Goal: Information Seeking & Learning: Learn about a topic

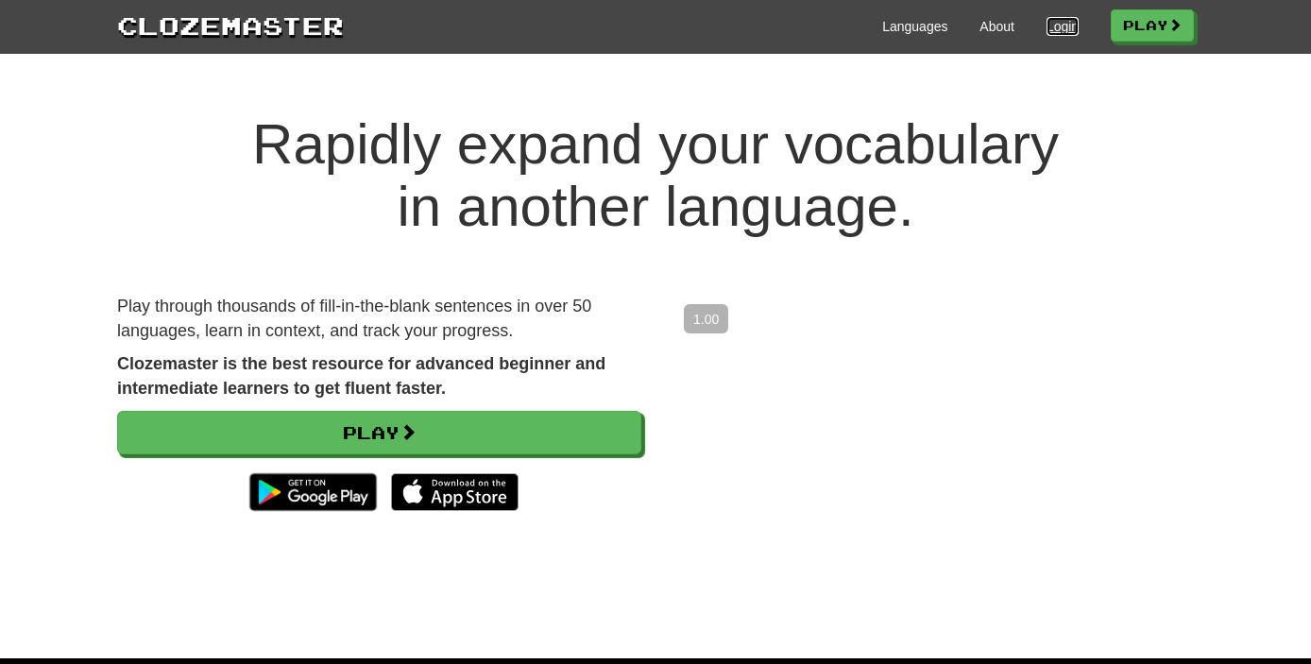
click at [1046, 25] on link "Login" at bounding box center [1062, 26] width 32 height 19
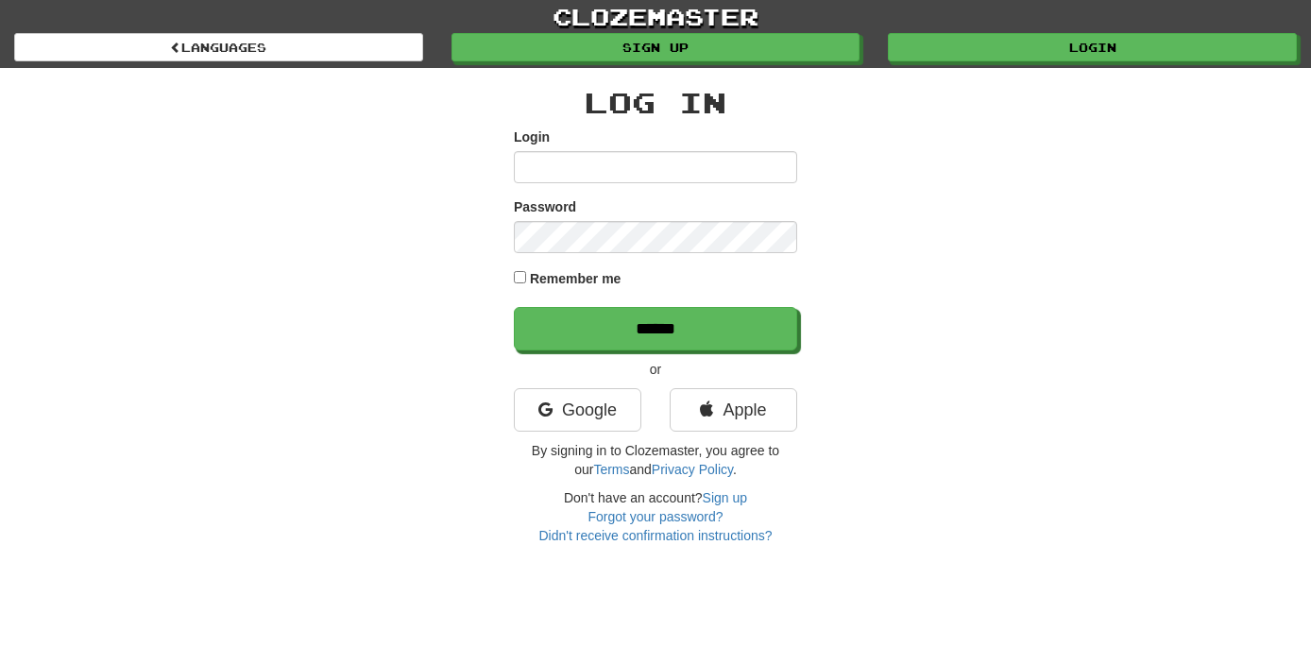
click at [652, 154] on input "Login" at bounding box center [655, 167] width 283 height 32
type input "**********"
click at [514, 307] on input "******" at bounding box center [655, 328] width 283 height 43
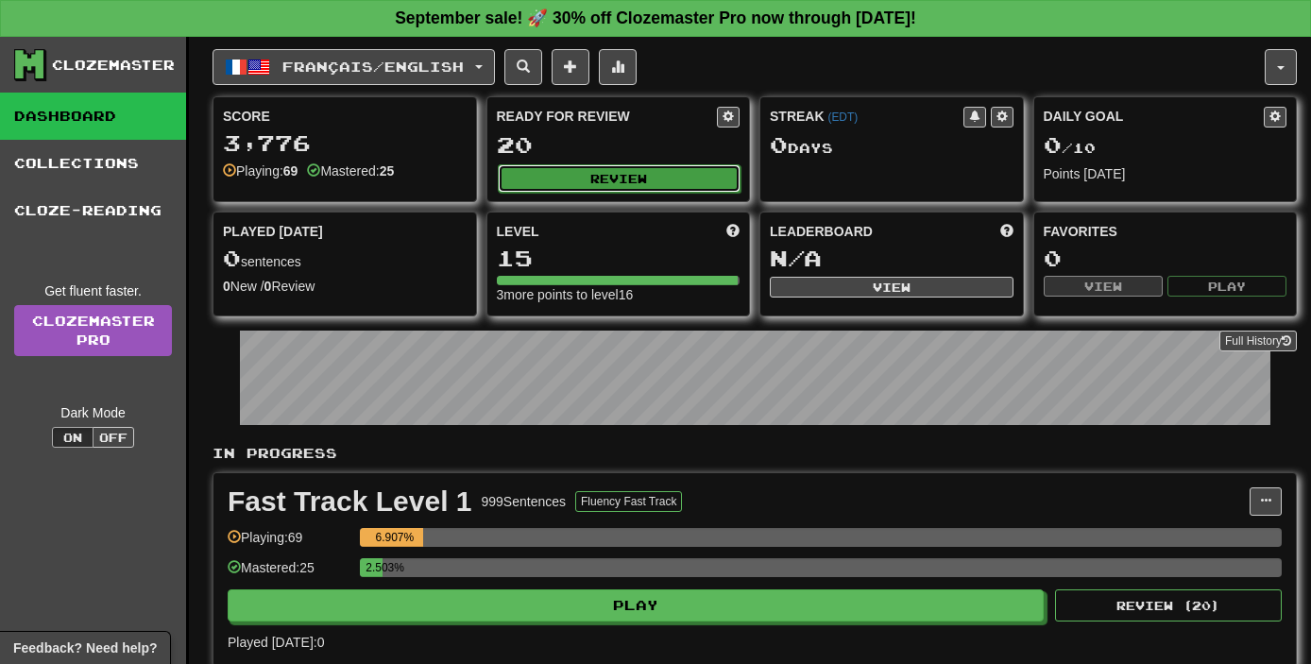
click at [602, 173] on button "Review" at bounding box center [620, 178] width 244 height 28
select select "**"
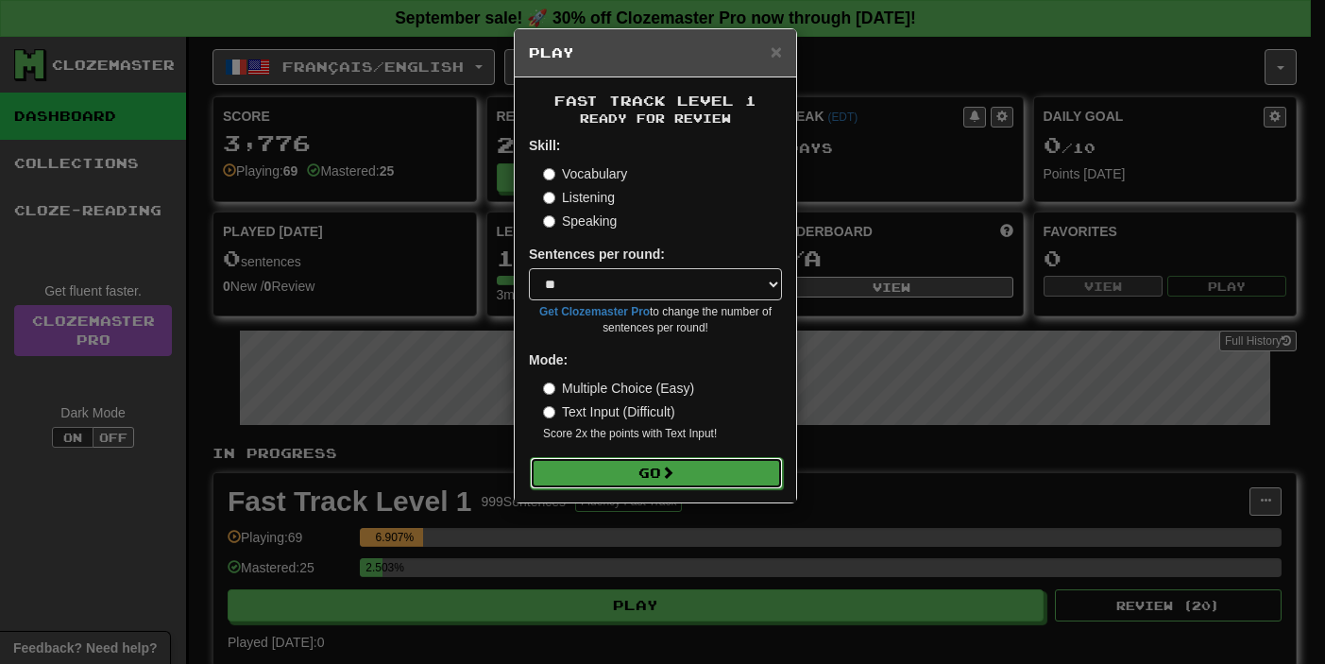
click at [674, 466] on span at bounding box center [667, 472] width 13 height 13
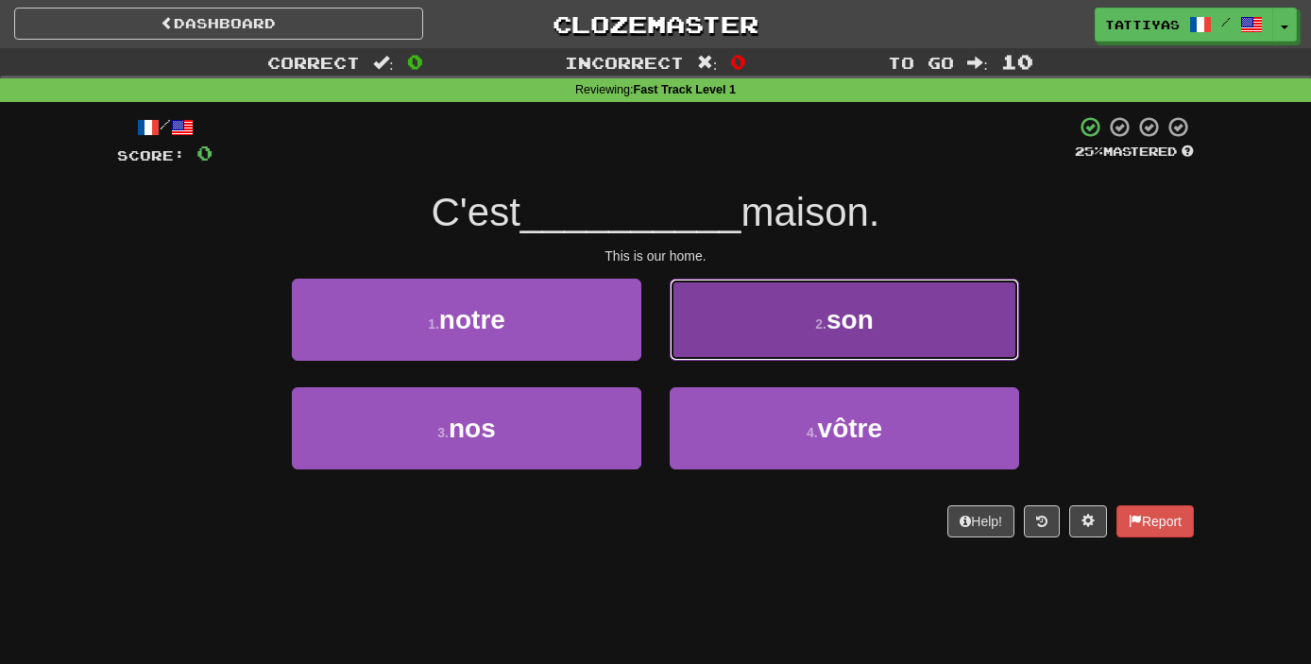
click at [722, 343] on button "2 . son" at bounding box center [844, 320] width 349 height 82
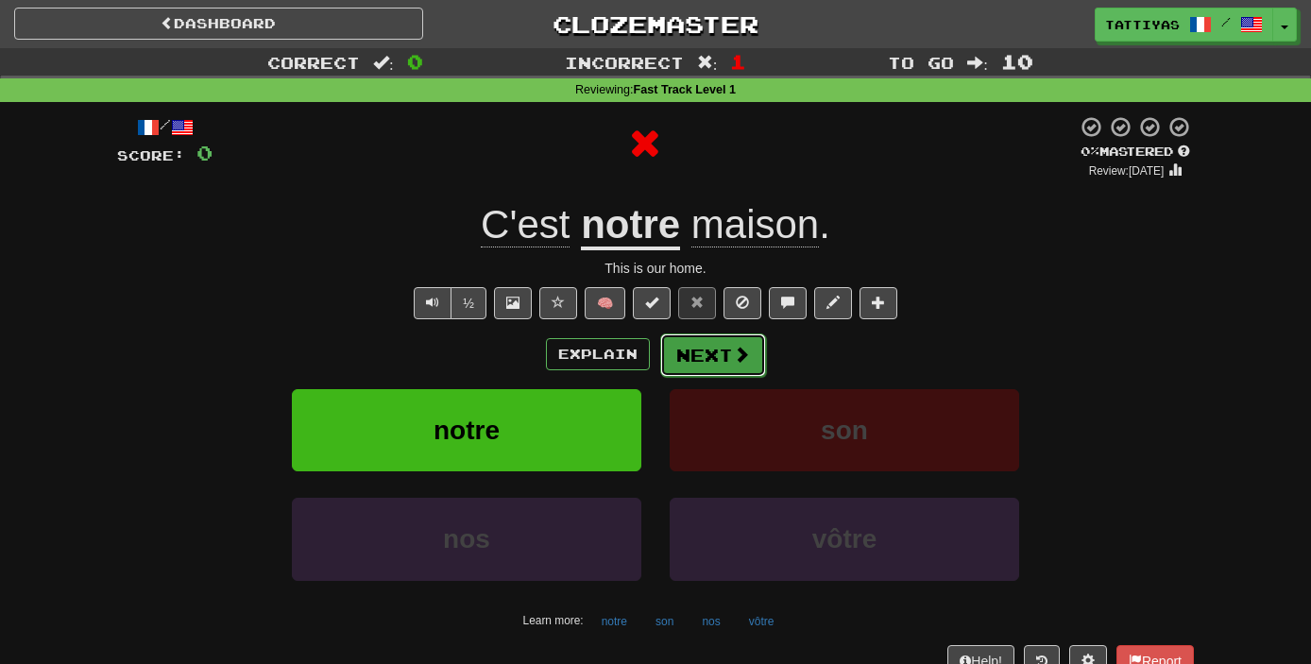
click at [691, 361] on button "Next" at bounding box center [713, 354] width 106 height 43
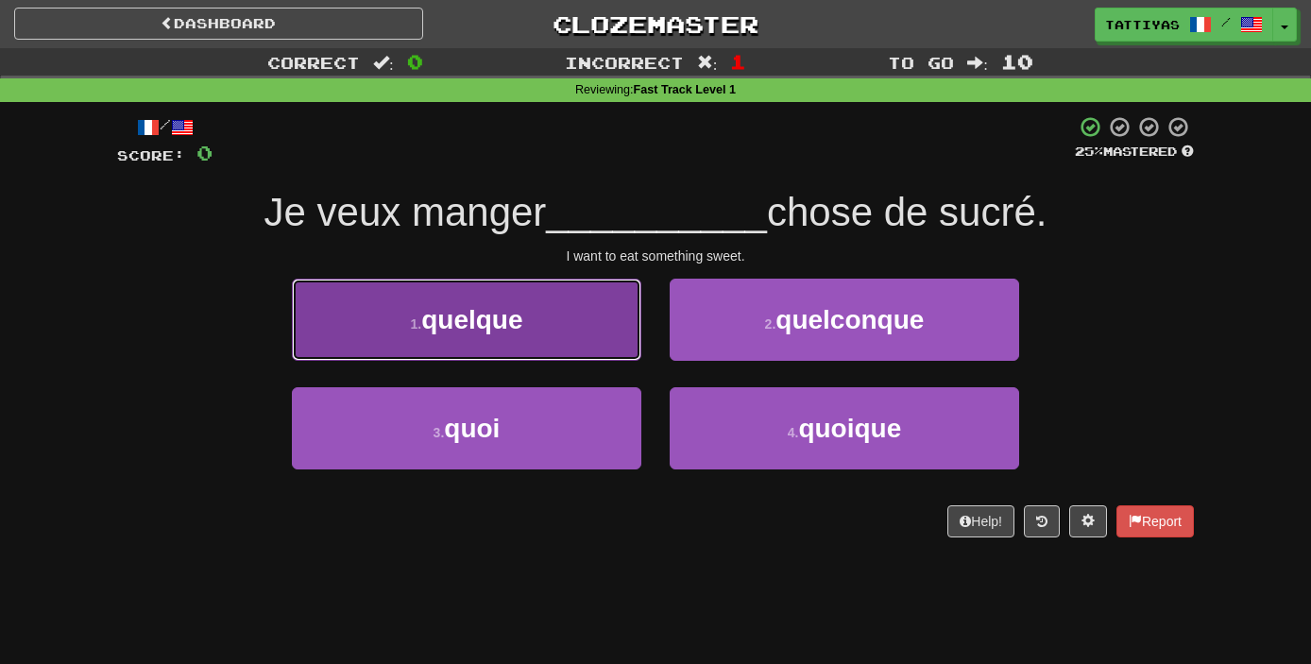
click at [492, 336] on button "1 . quelque" at bounding box center [466, 320] width 349 height 82
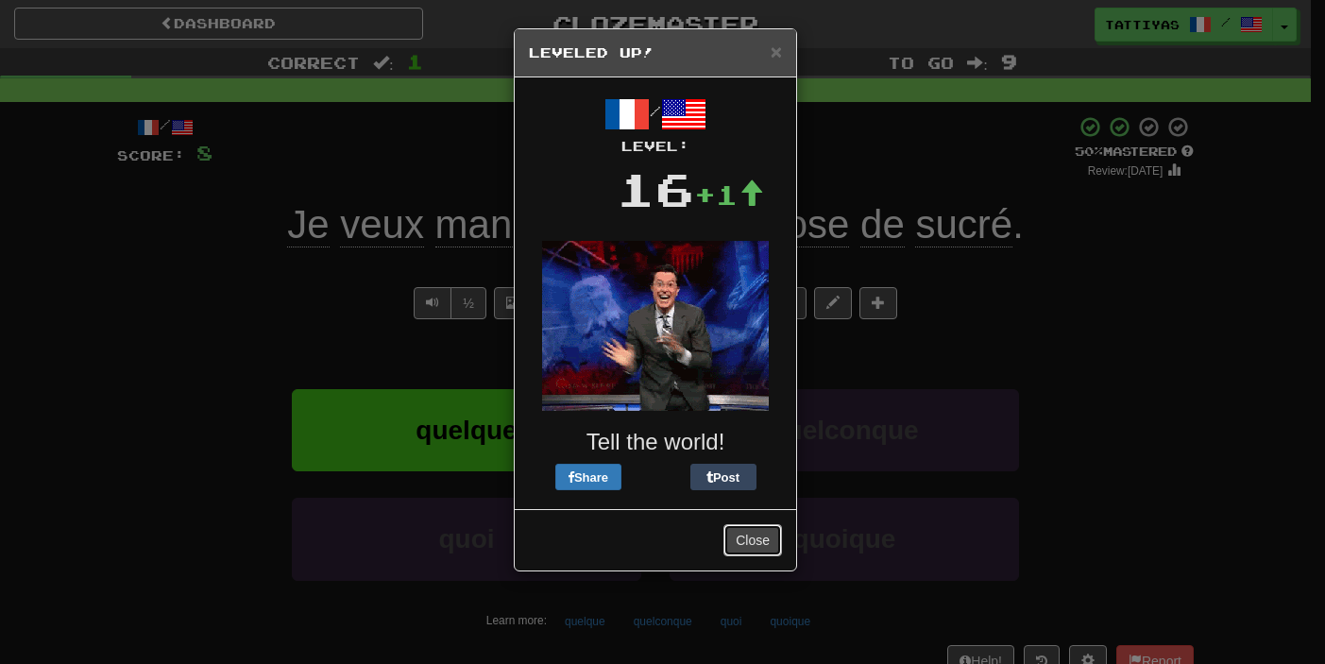
click at [742, 537] on button "Close" at bounding box center [752, 540] width 59 height 32
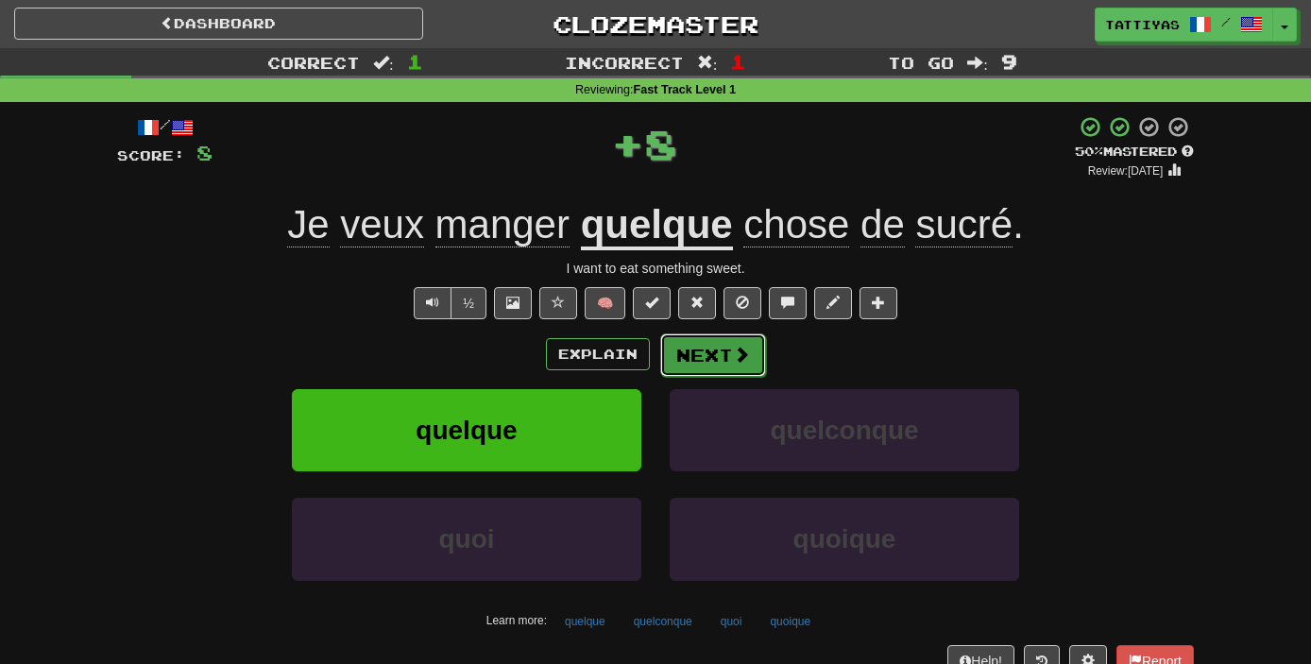
click at [696, 348] on button "Next" at bounding box center [713, 354] width 106 height 43
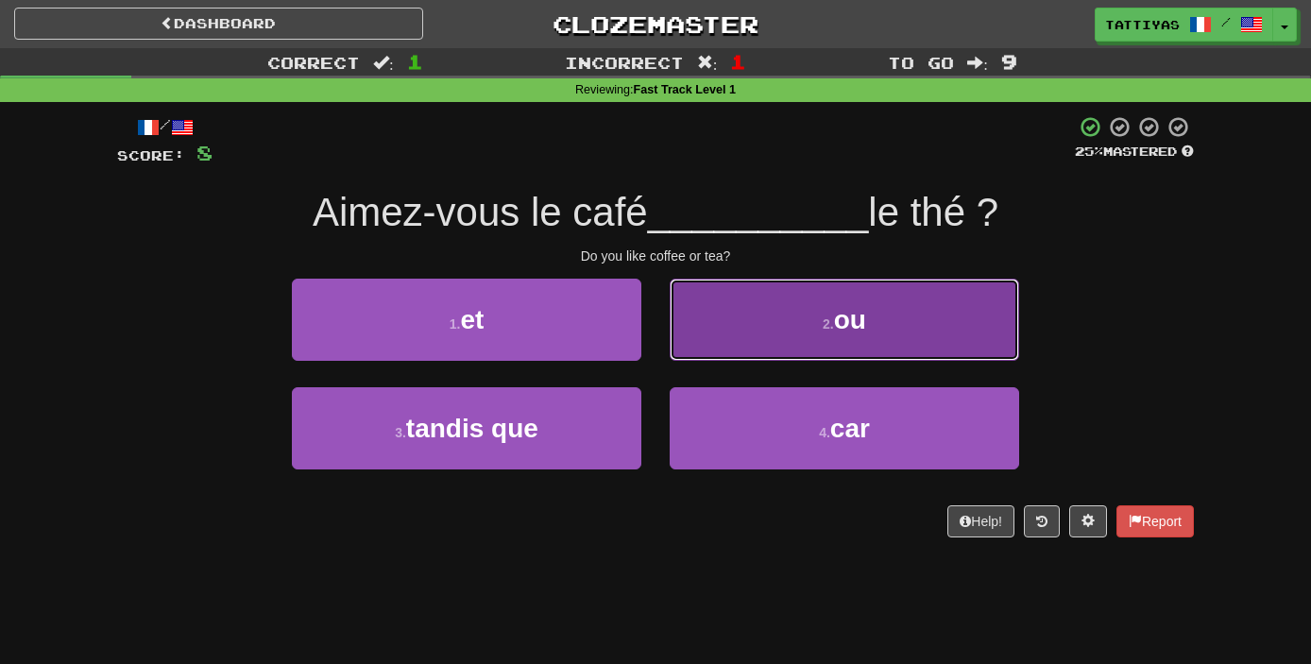
click at [761, 345] on button "2 . ou" at bounding box center [844, 320] width 349 height 82
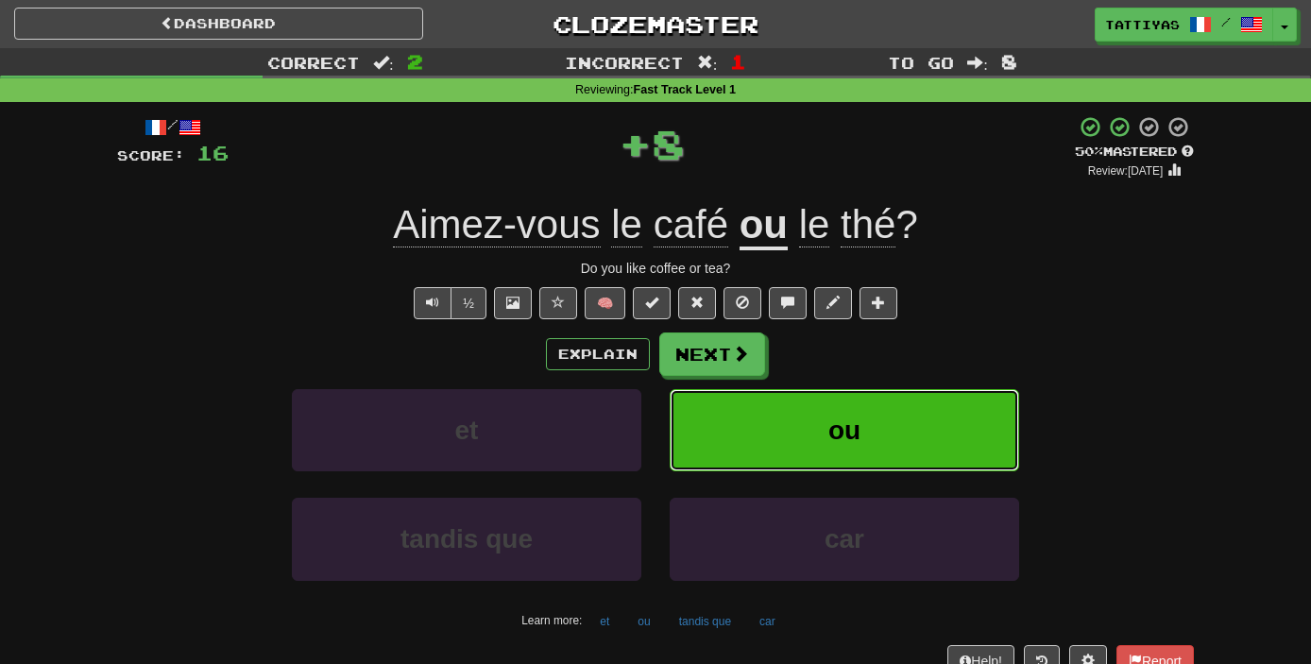
click at [893, 458] on button "ou" at bounding box center [844, 430] width 349 height 82
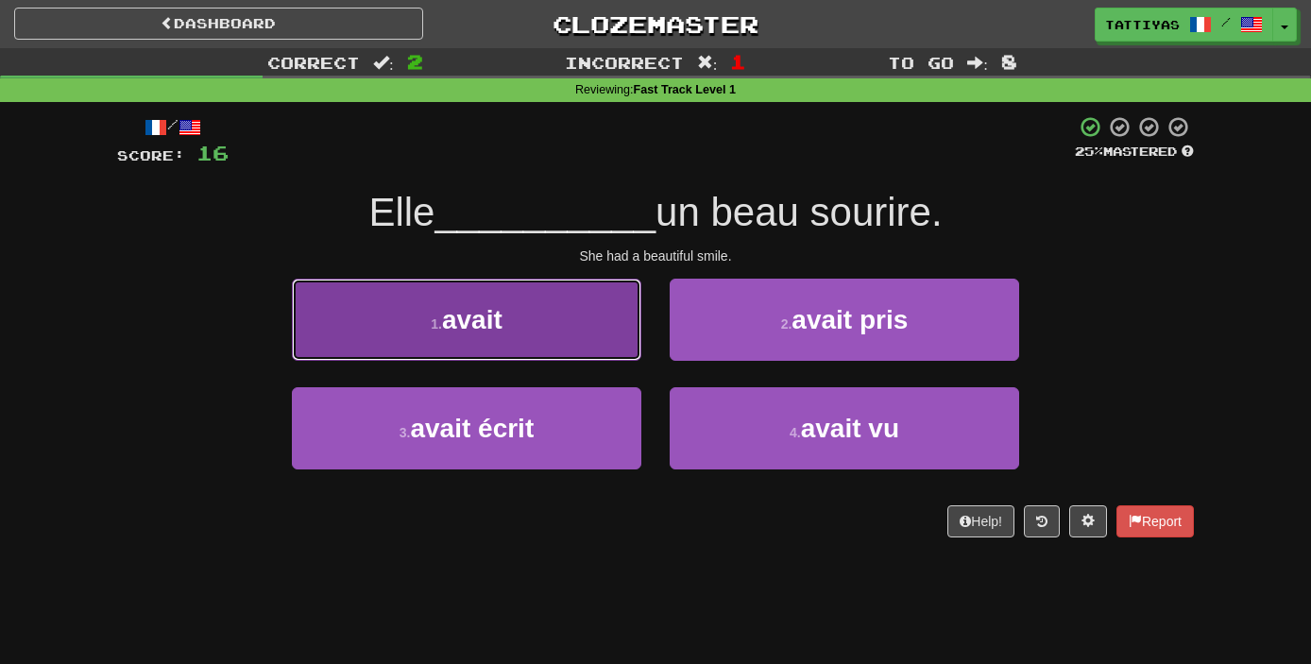
click at [619, 341] on button "1 . avait" at bounding box center [466, 320] width 349 height 82
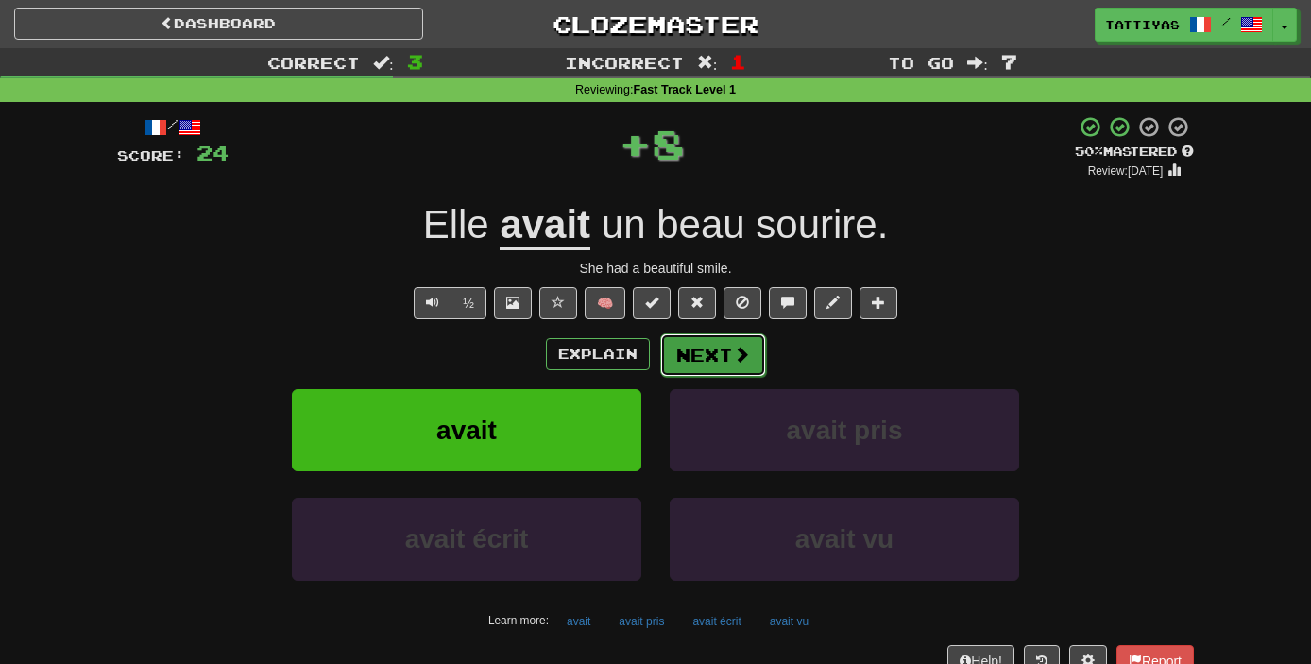
click at [702, 365] on button "Next" at bounding box center [713, 354] width 106 height 43
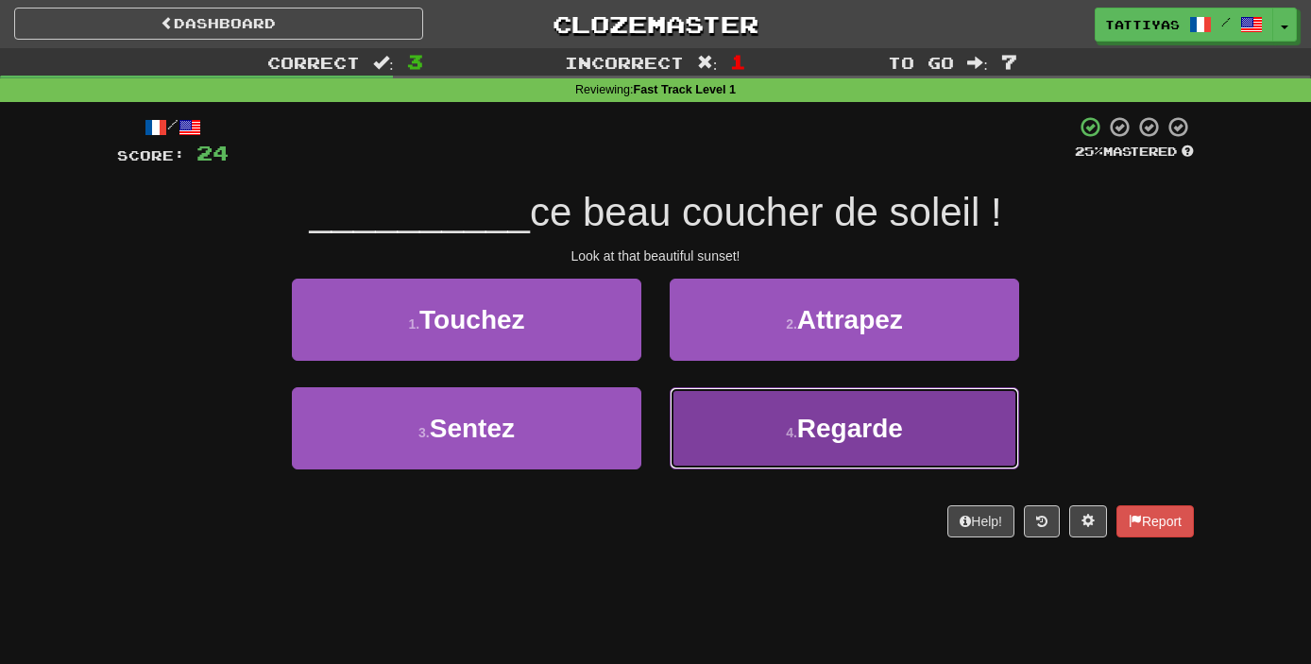
click at [759, 427] on button "4 . Regarde" at bounding box center [844, 428] width 349 height 82
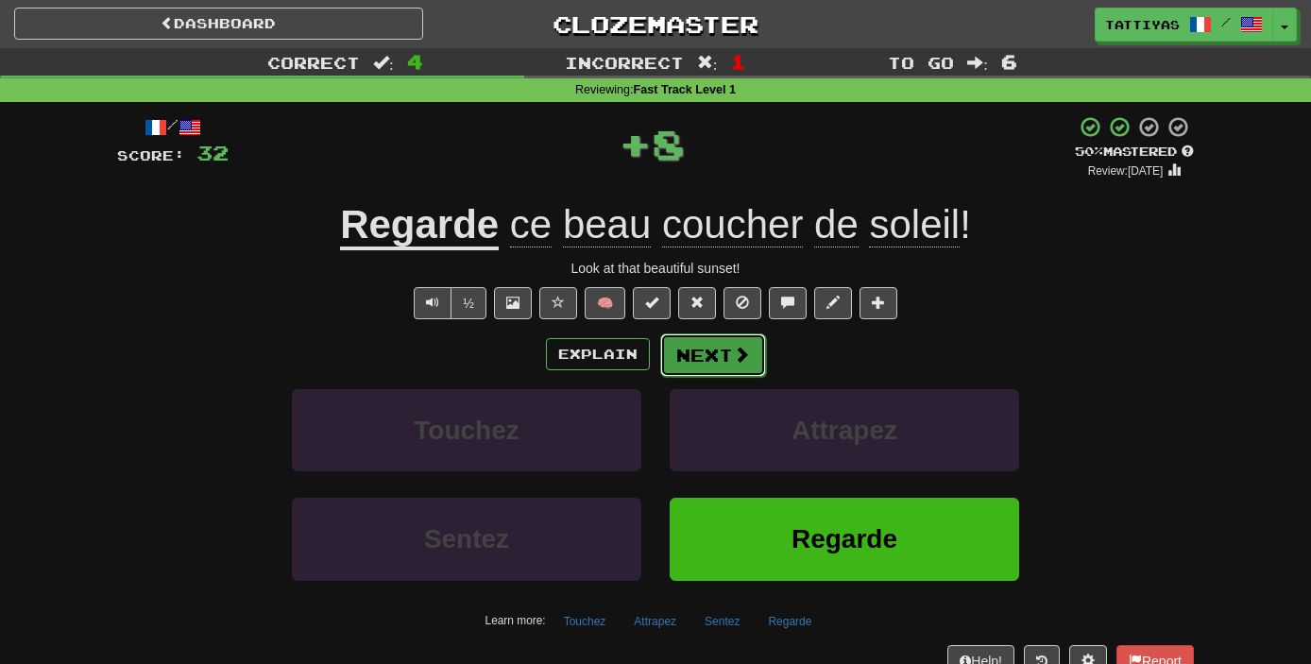
click at [710, 352] on button "Next" at bounding box center [713, 354] width 106 height 43
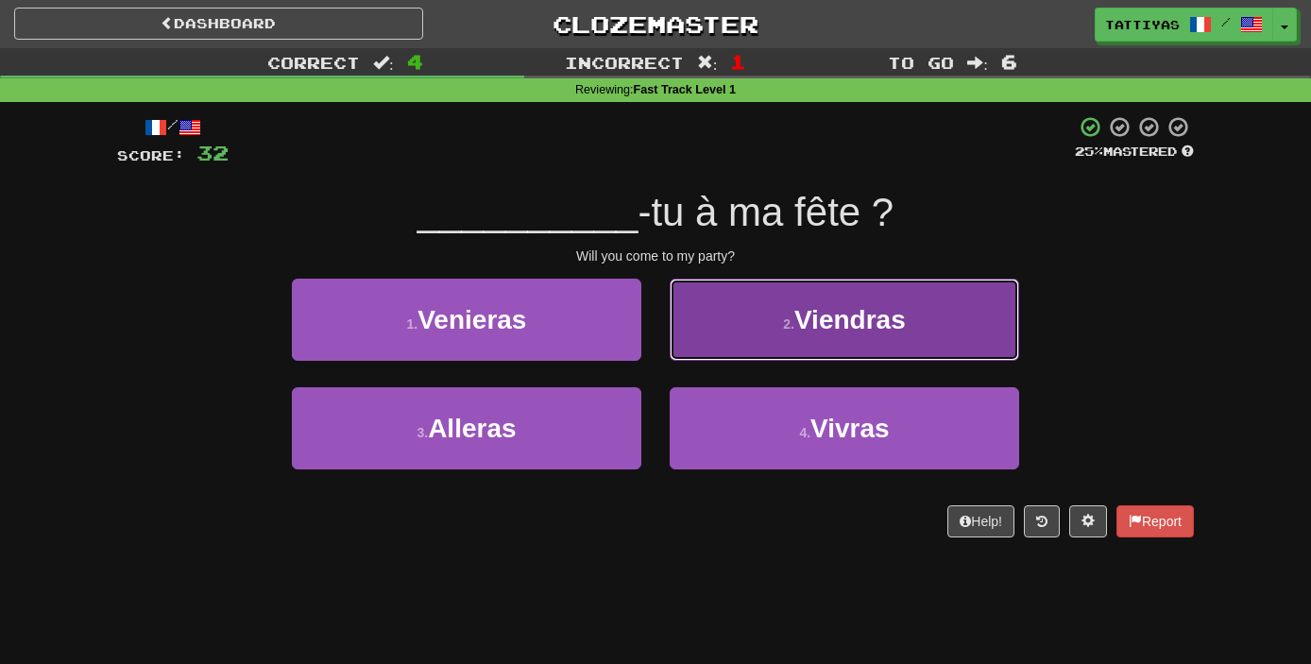
click at [755, 341] on button "2 . Viendras" at bounding box center [844, 320] width 349 height 82
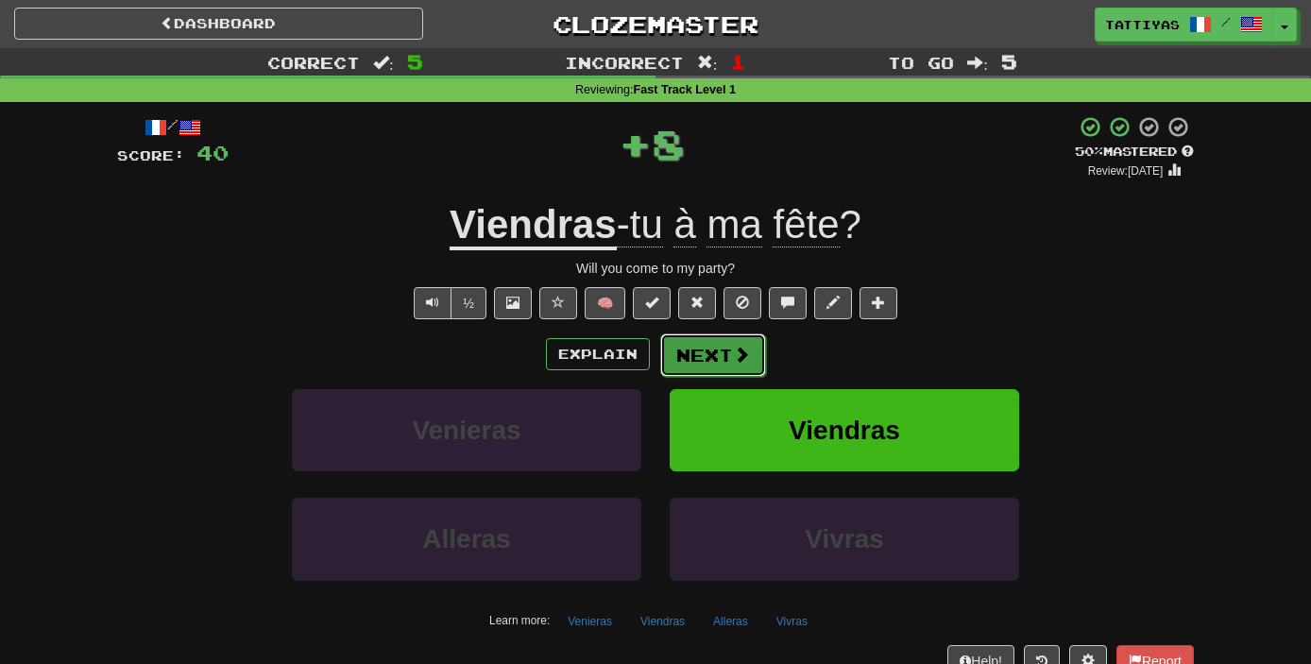
click at [717, 349] on button "Next" at bounding box center [713, 354] width 106 height 43
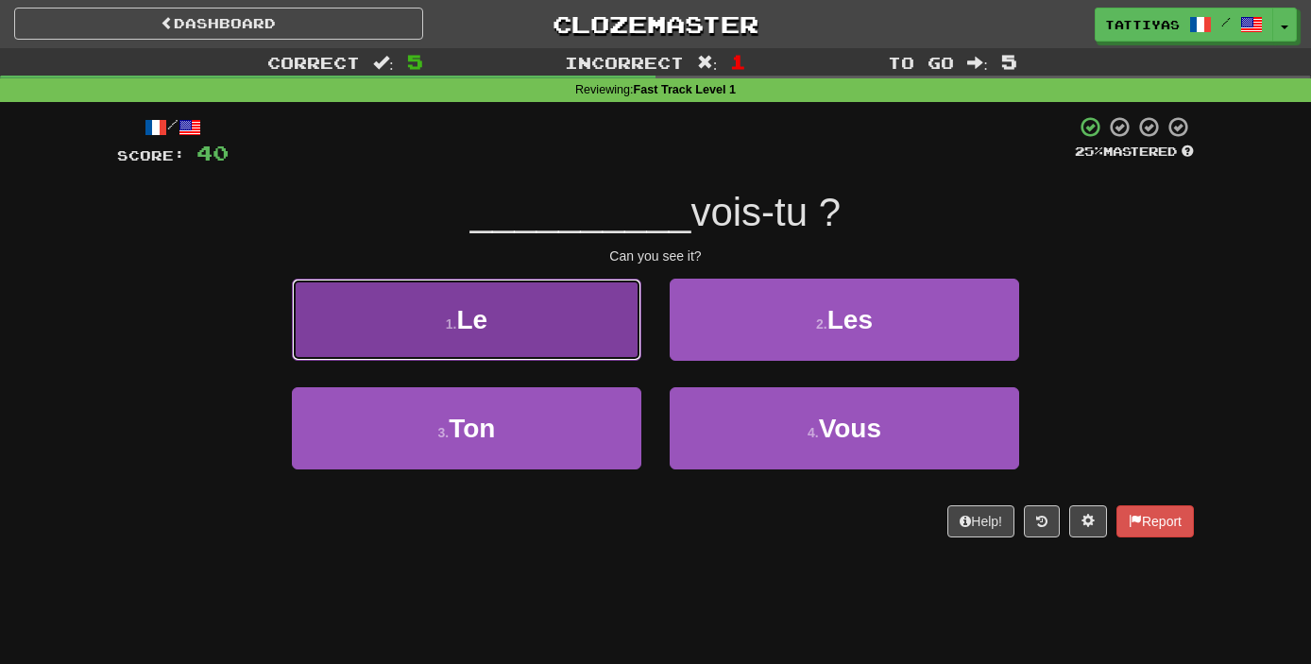
click at [611, 348] on button "1 . Le" at bounding box center [466, 320] width 349 height 82
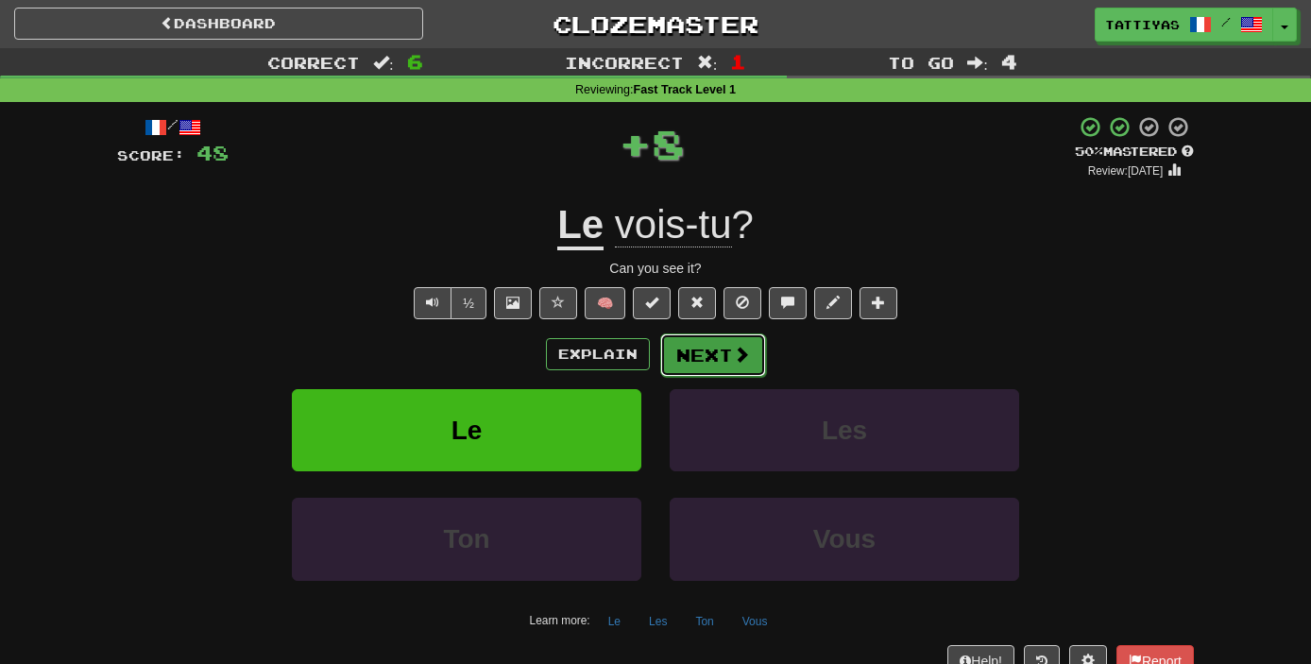
click at [698, 353] on button "Next" at bounding box center [713, 354] width 106 height 43
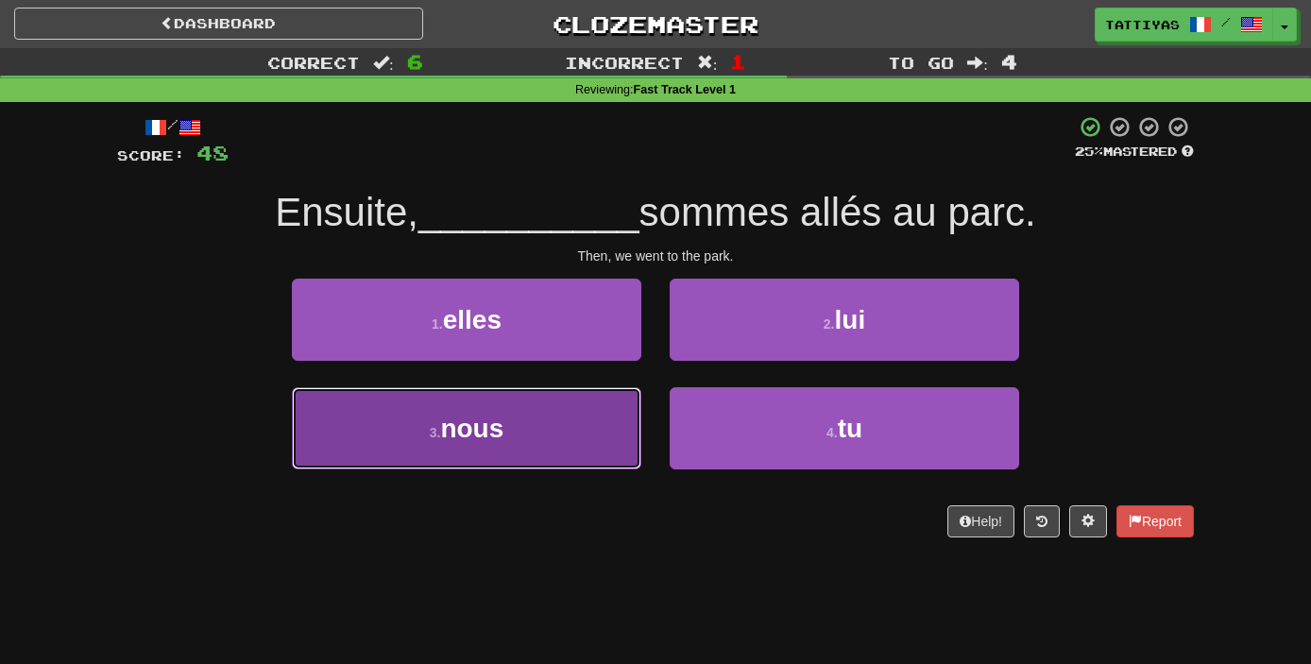
click at [567, 438] on button "3 . nous" at bounding box center [466, 428] width 349 height 82
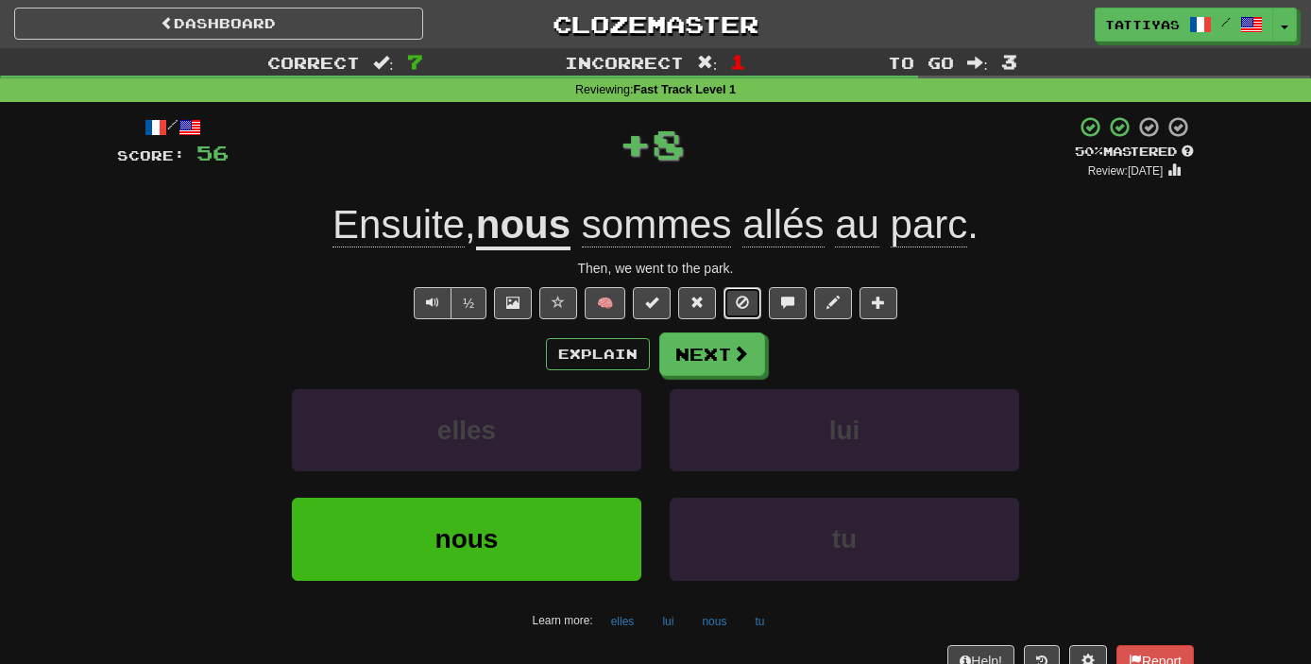
click at [753, 314] on button at bounding box center [742, 303] width 38 height 32
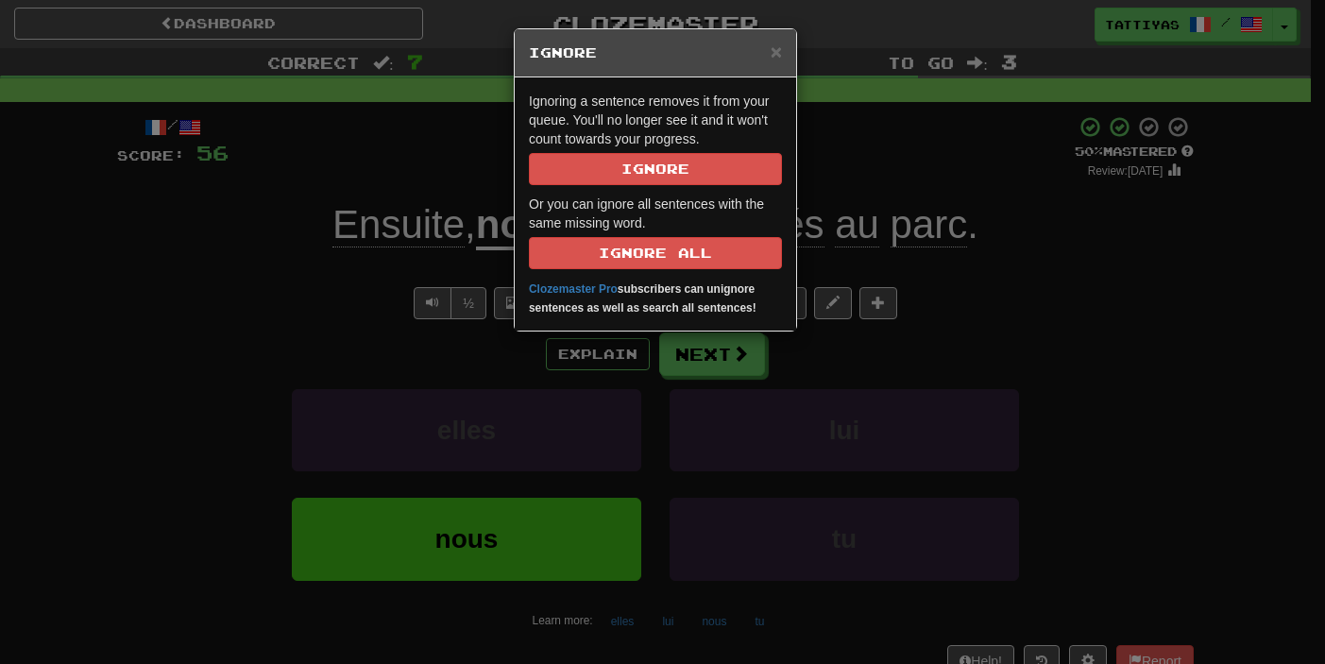
click at [772, 364] on div "× Ignore Ignoring a sentence removes it from your queue. You'll no longer see i…" at bounding box center [662, 332] width 1325 height 664
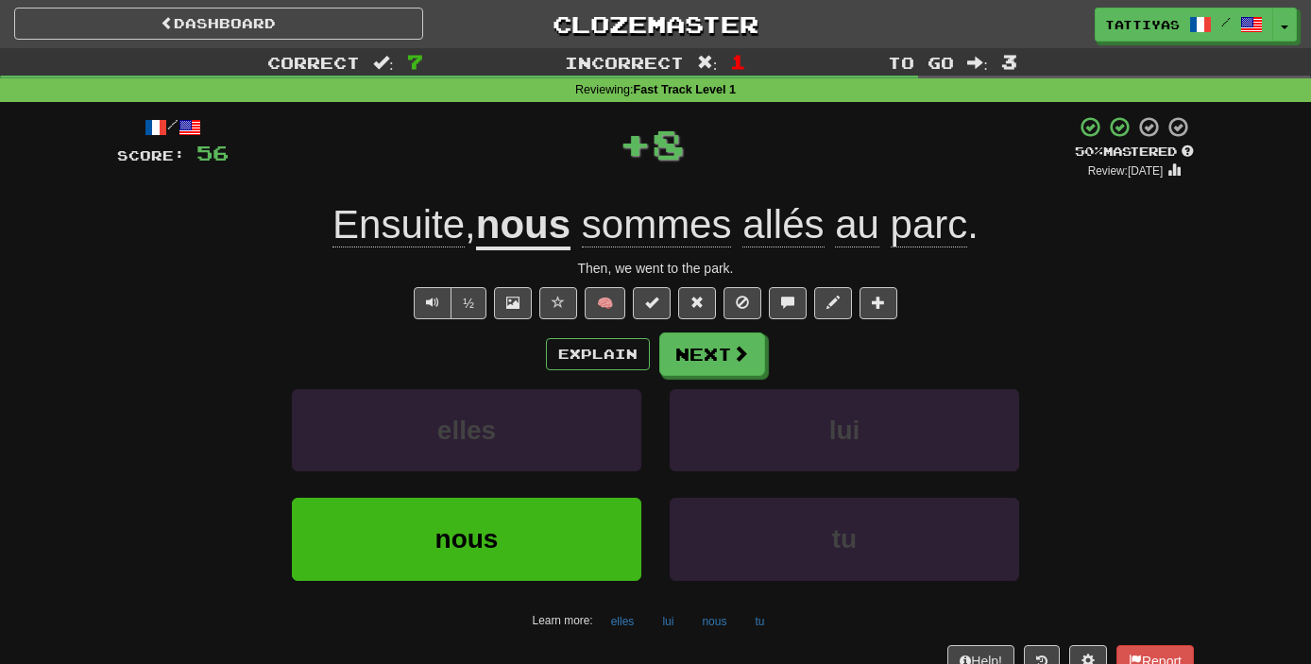
click at [738, 385] on div "Explain Next elles lui nous tu Learn more: elles lui nous tu" at bounding box center [655, 483] width 1077 height 303
click at [738, 367] on button "Next" at bounding box center [713, 354] width 106 height 43
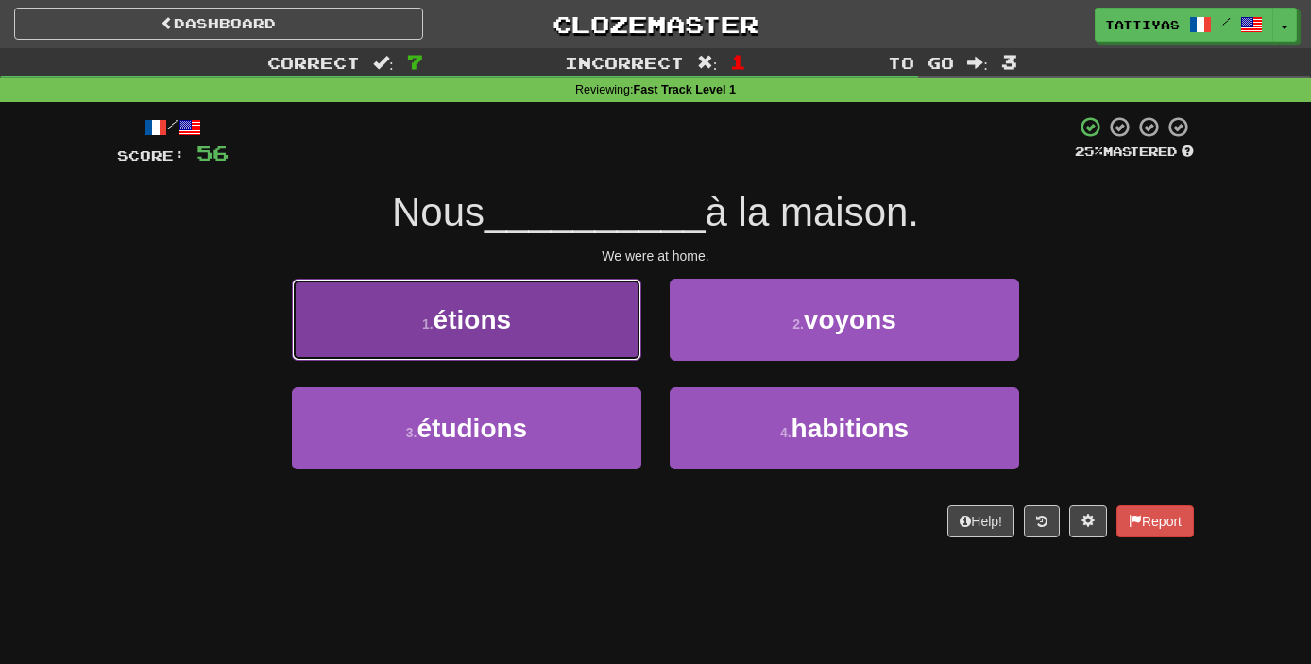
click at [602, 324] on button "1 . étions" at bounding box center [466, 320] width 349 height 82
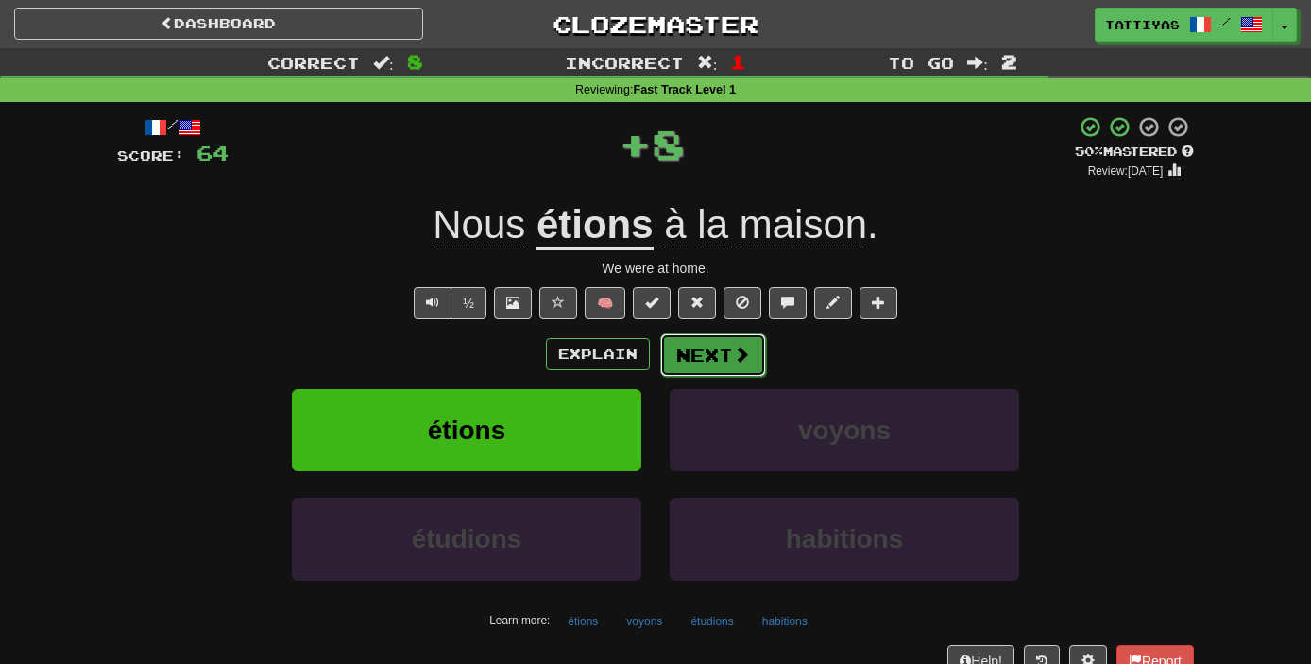
click at [696, 361] on button "Next" at bounding box center [713, 354] width 106 height 43
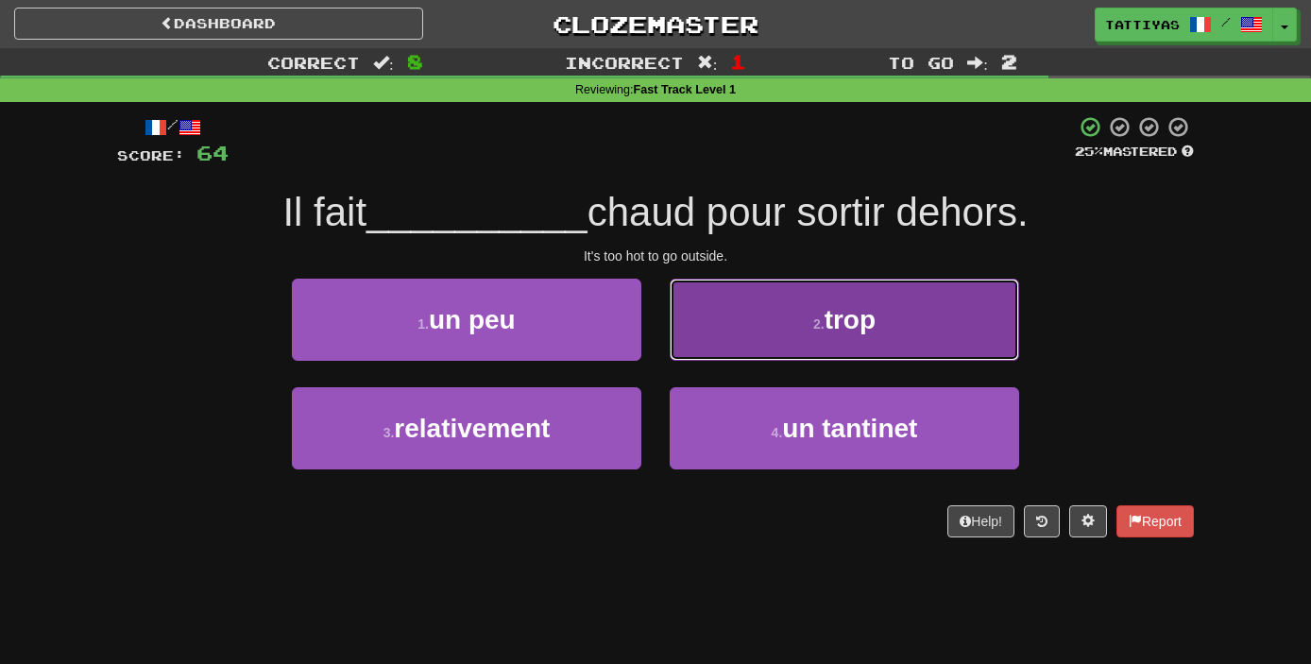
click at [773, 313] on button "2 . trop" at bounding box center [844, 320] width 349 height 82
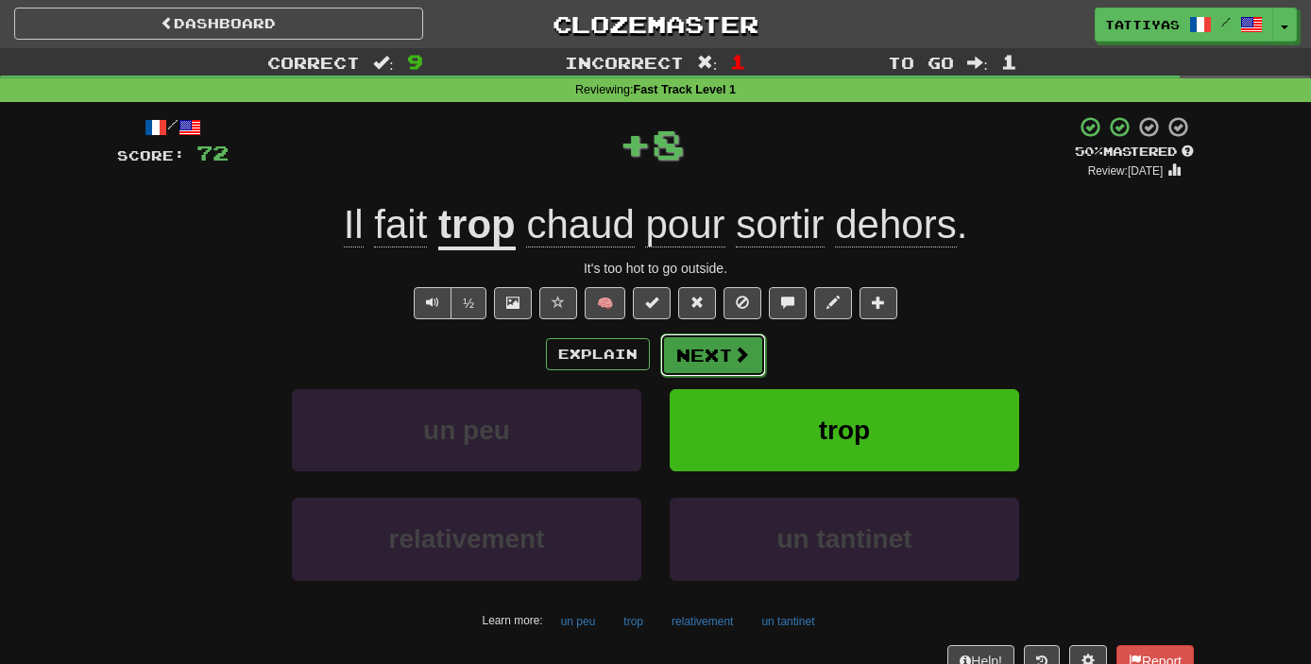
click at [687, 352] on button "Next" at bounding box center [713, 354] width 106 height 43
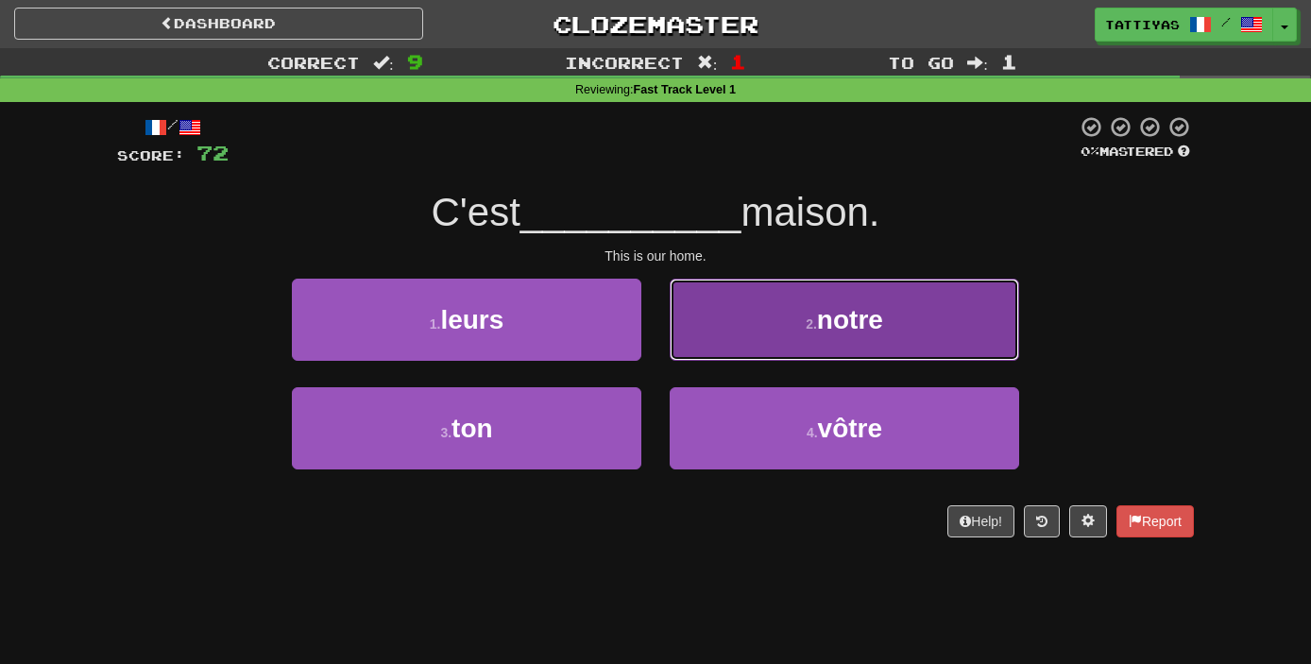
click at [789, 346] on button "2 . notre" at bounding box center [844, 320] width 349 height 82
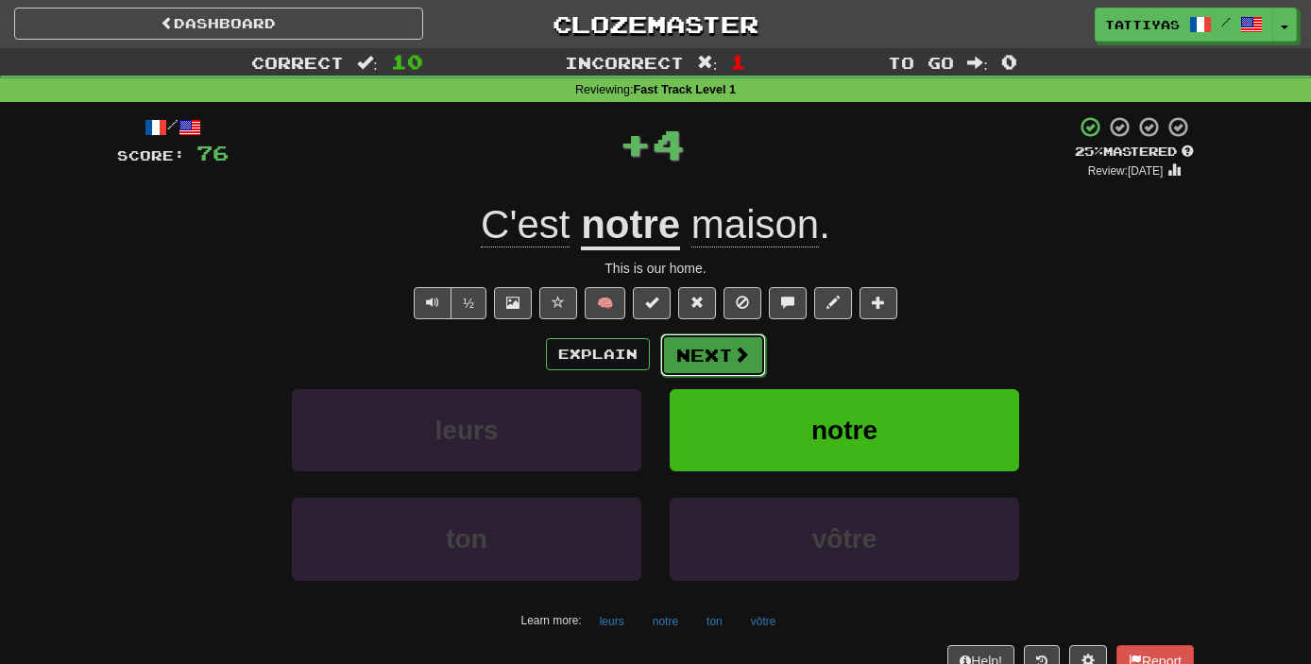
click at [718, 345] on button "Next" at bounding box center [713, 354] width 106 height 43
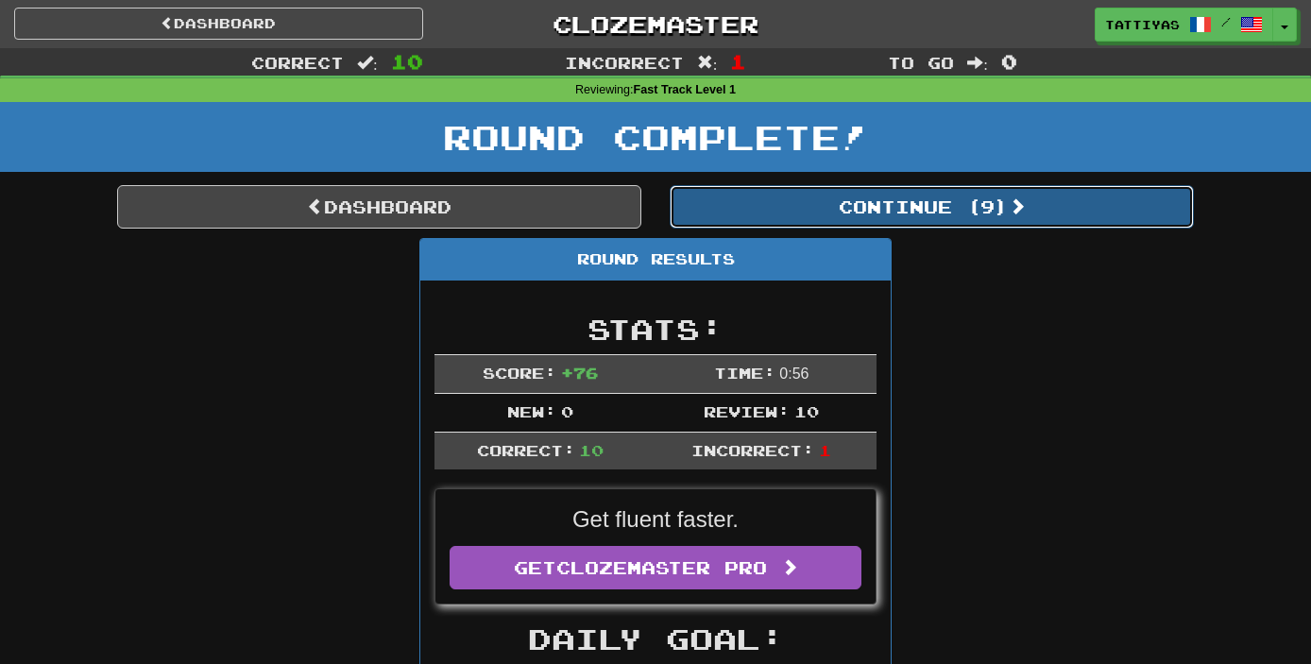
click at [795, 221] on button "Continue ( 9 )" at bounding box center [932, 206] width 524 height 43
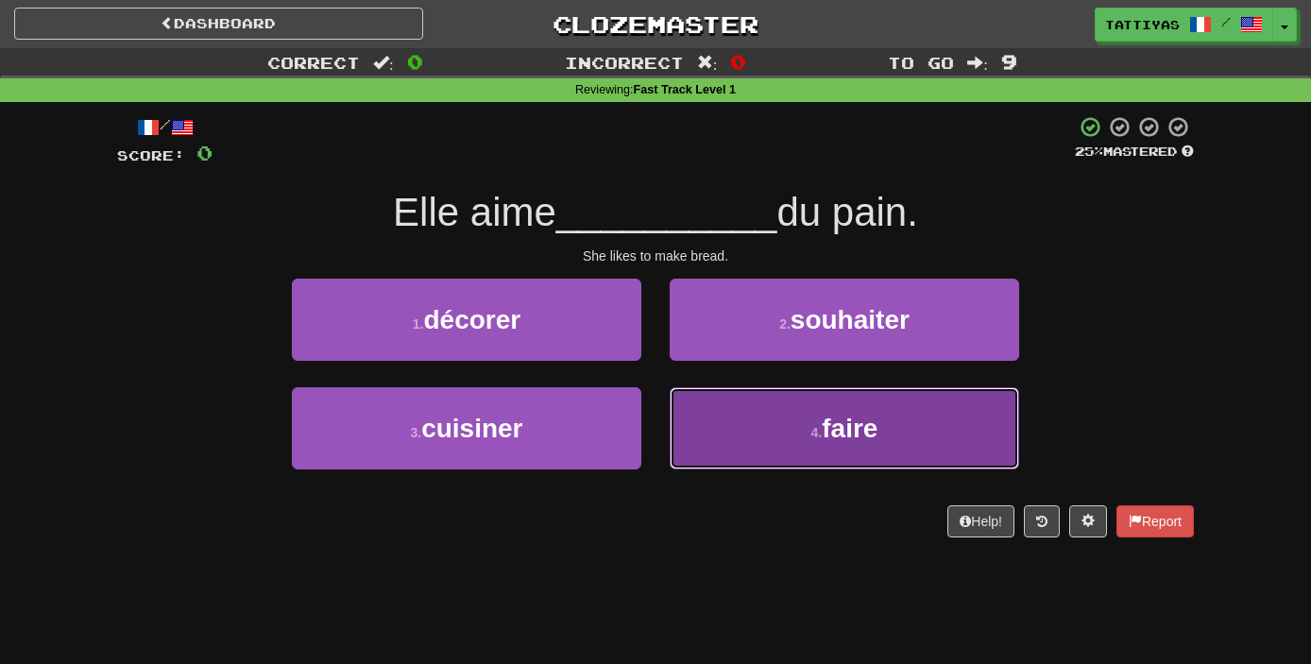
click at [746, 424] on button "4 . faire" at bounding box center [844, 428] width 349 height 82
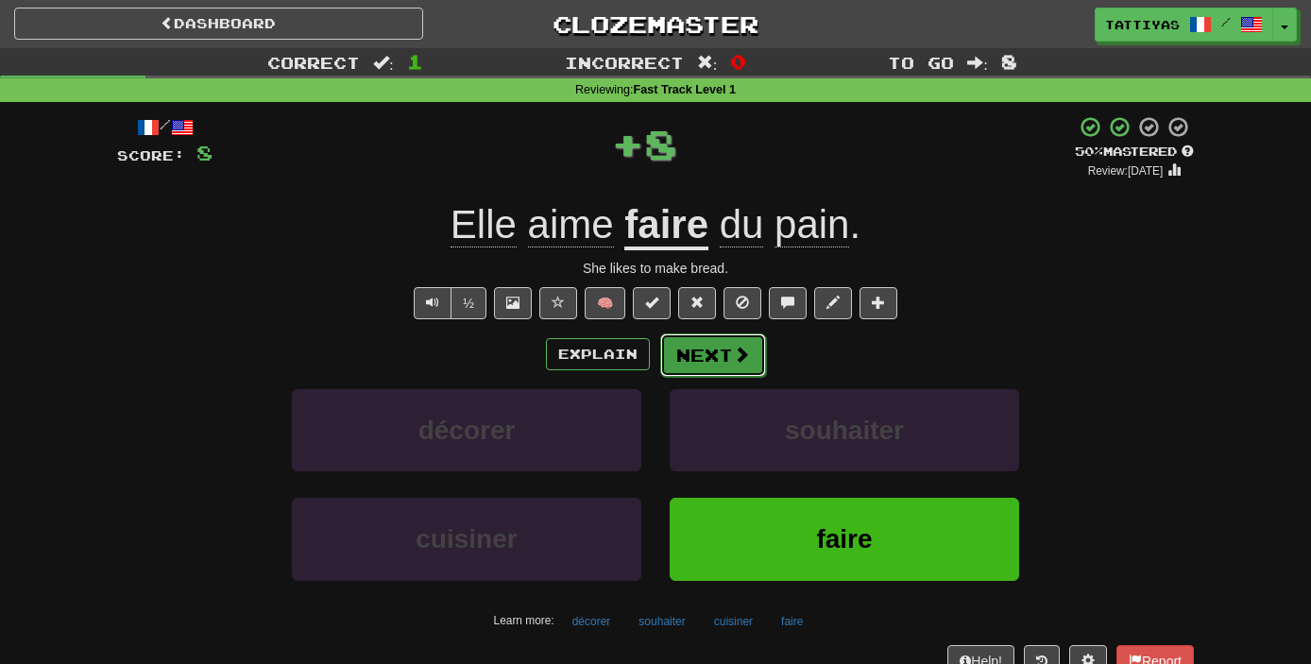
click at [727, 366] on button "Next" at bounding box center [713, 354] width 106 height 43
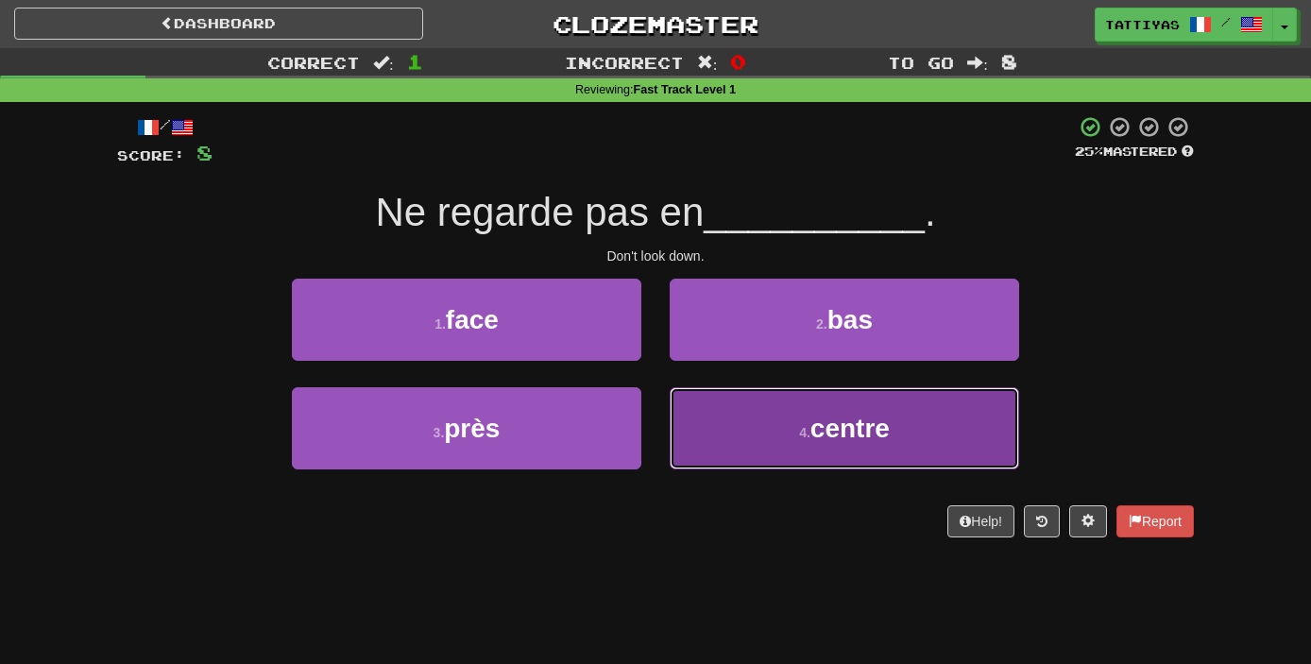
click at [712, 415] on button "4 . centre" at bounding box center [844, 428] width 349 height 82
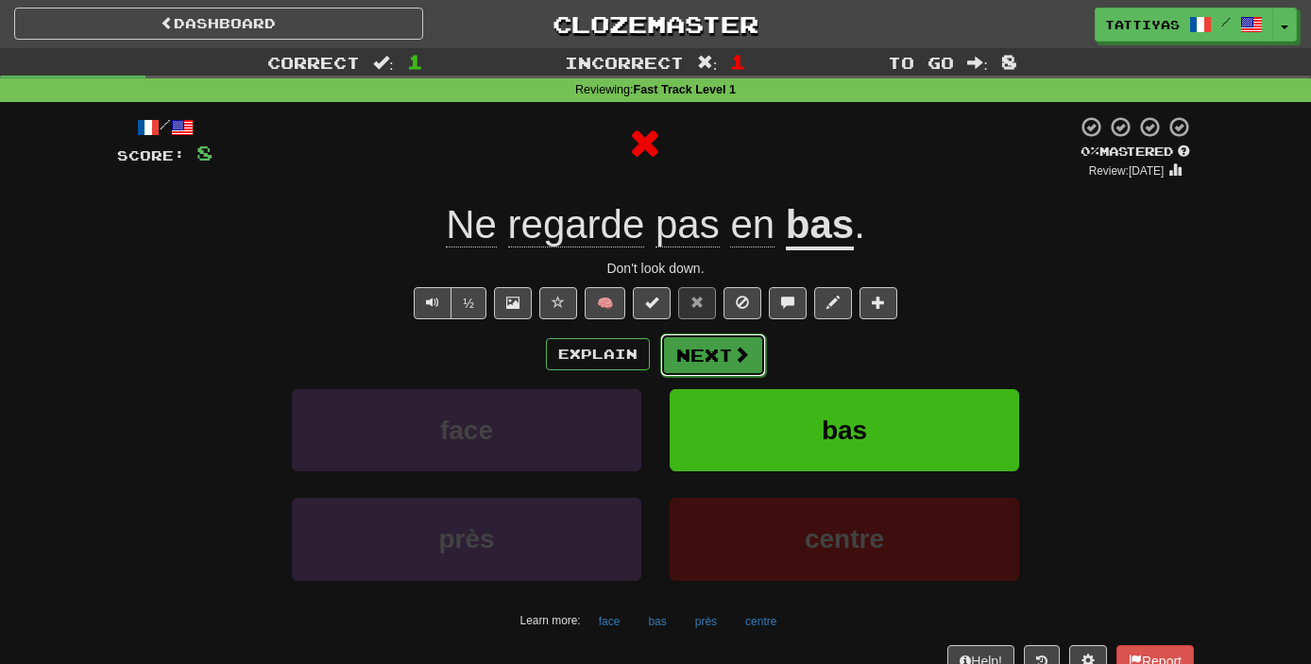
click at [721, 352] on button "Next" at bounding box center [713, 354] width 106 height 43
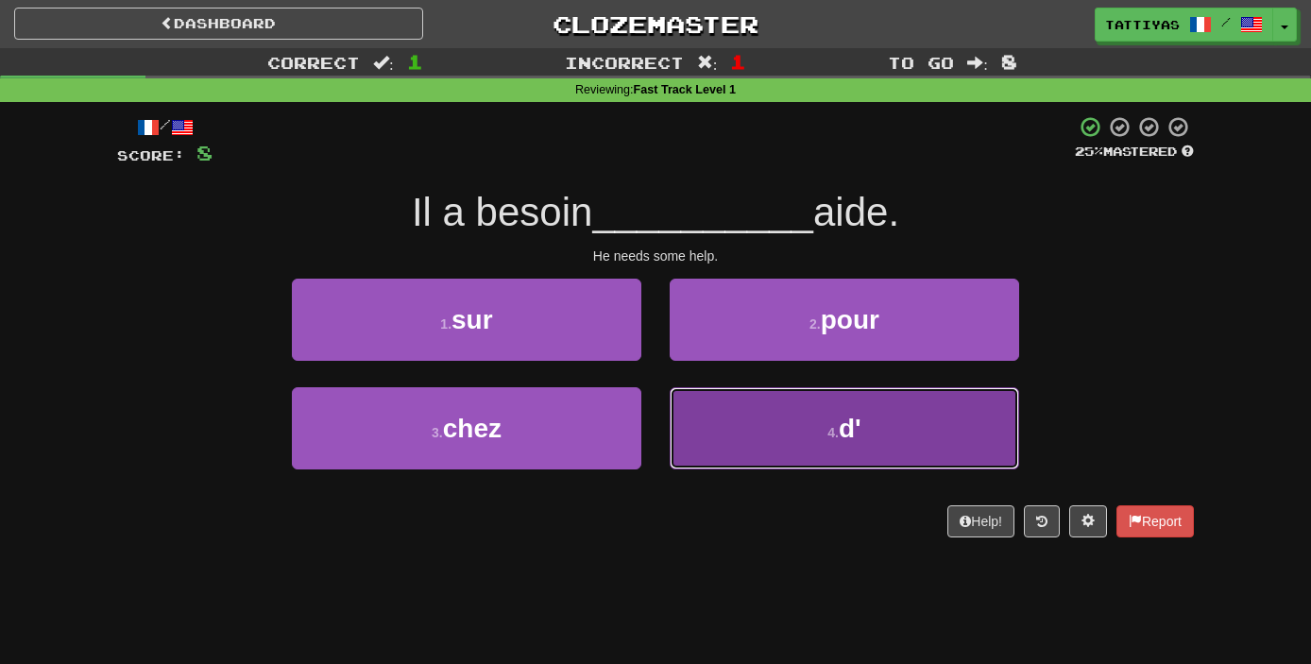
click at [774, 413] on button "4 . d'" at bounding box center [844, 428] width 349 height 82
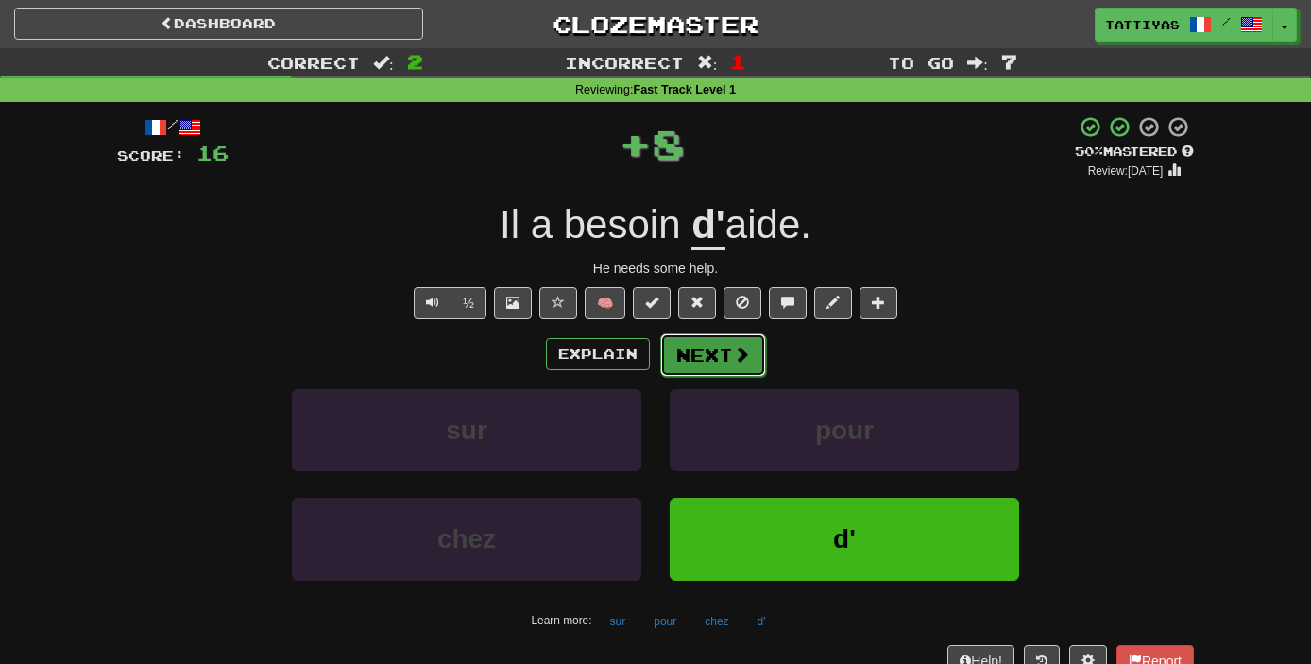
click at [727, 362] on button "Next" at bounding box center [713, 354] width 106 height 43
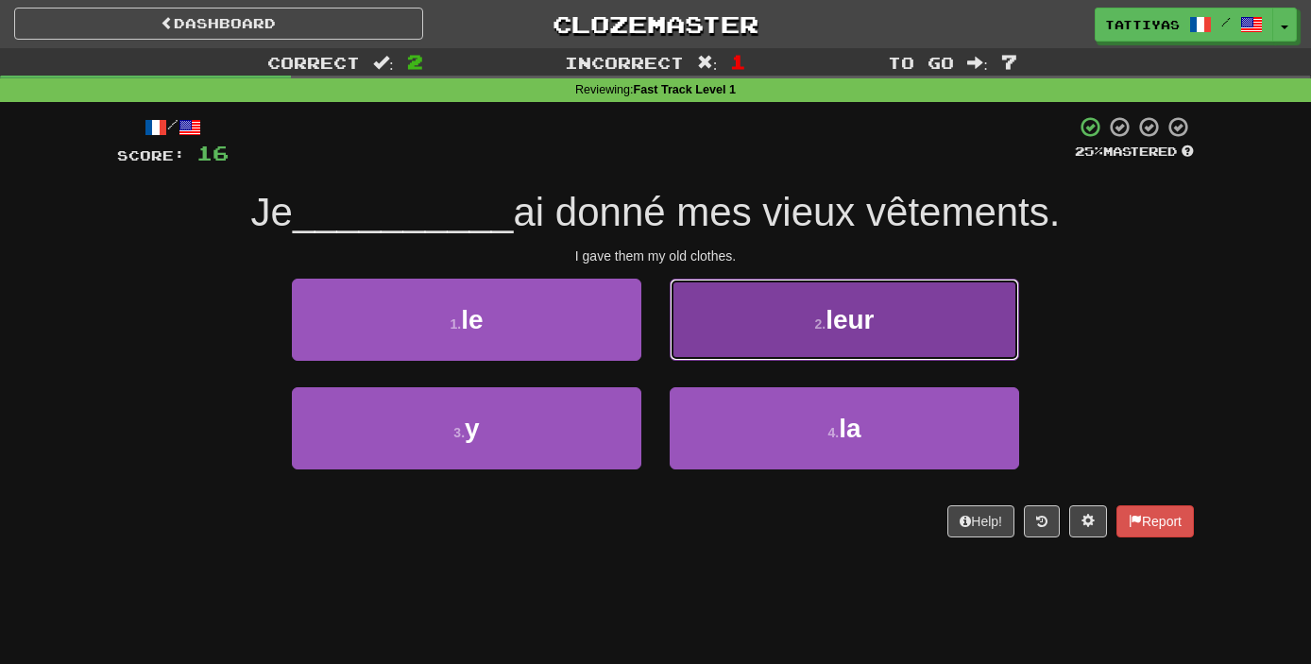
click at [745, 355] on button "2 . leur" at bounding box center [844, 320] width 349 height 82
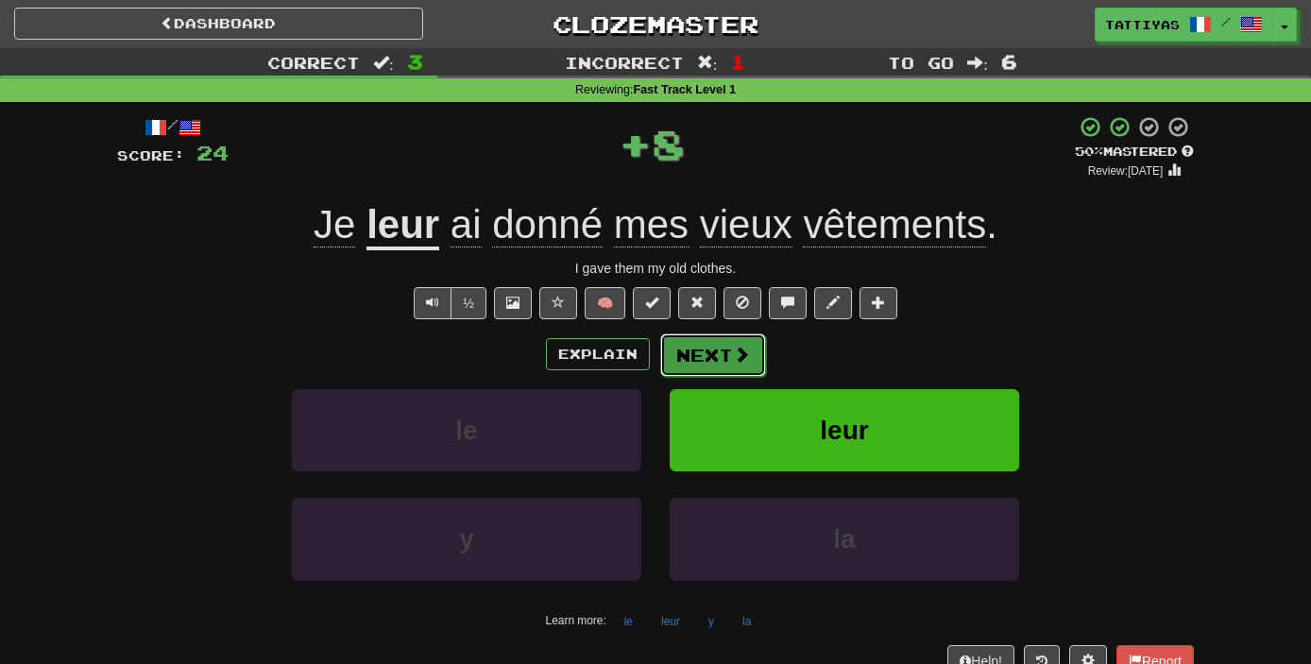
click at [705, 348] on button "Next" at bounding box center [713, 354] width 106 height 43
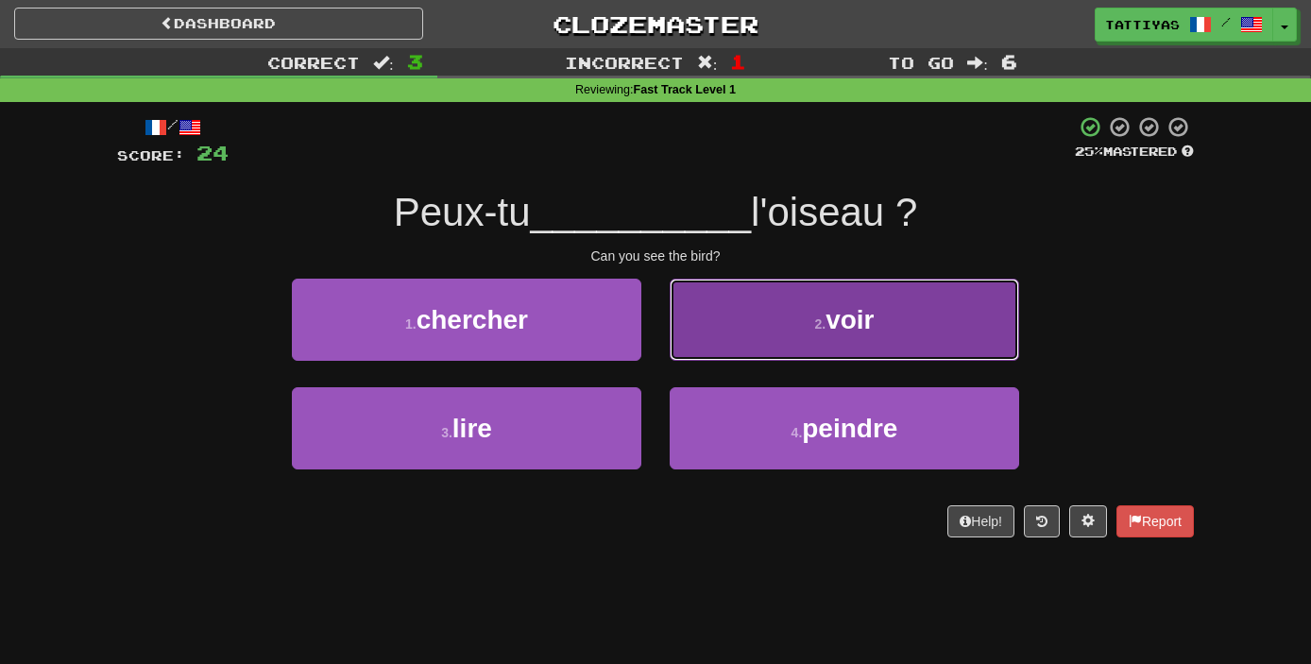
click at [730, 357] on button "2 . voir" at bounding box center [844, 320] width 349 height 82
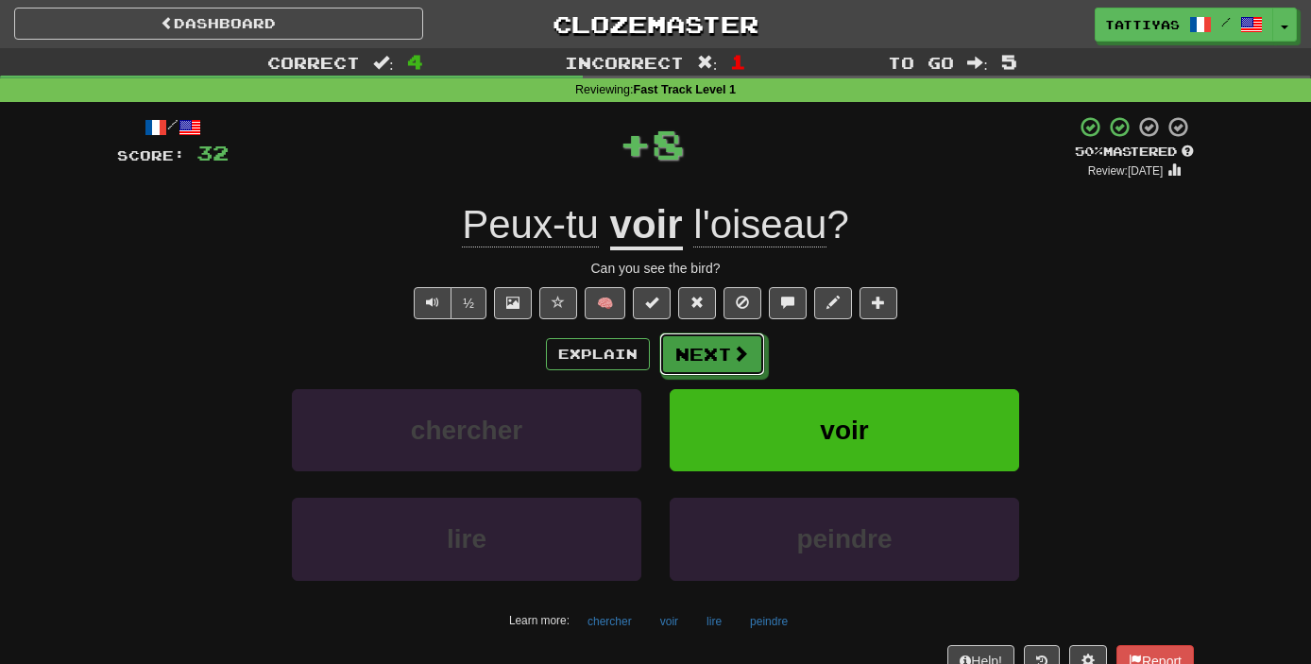
click at [730, 357] on button "Next" at bounding box center [712, 353] width 106 height 43
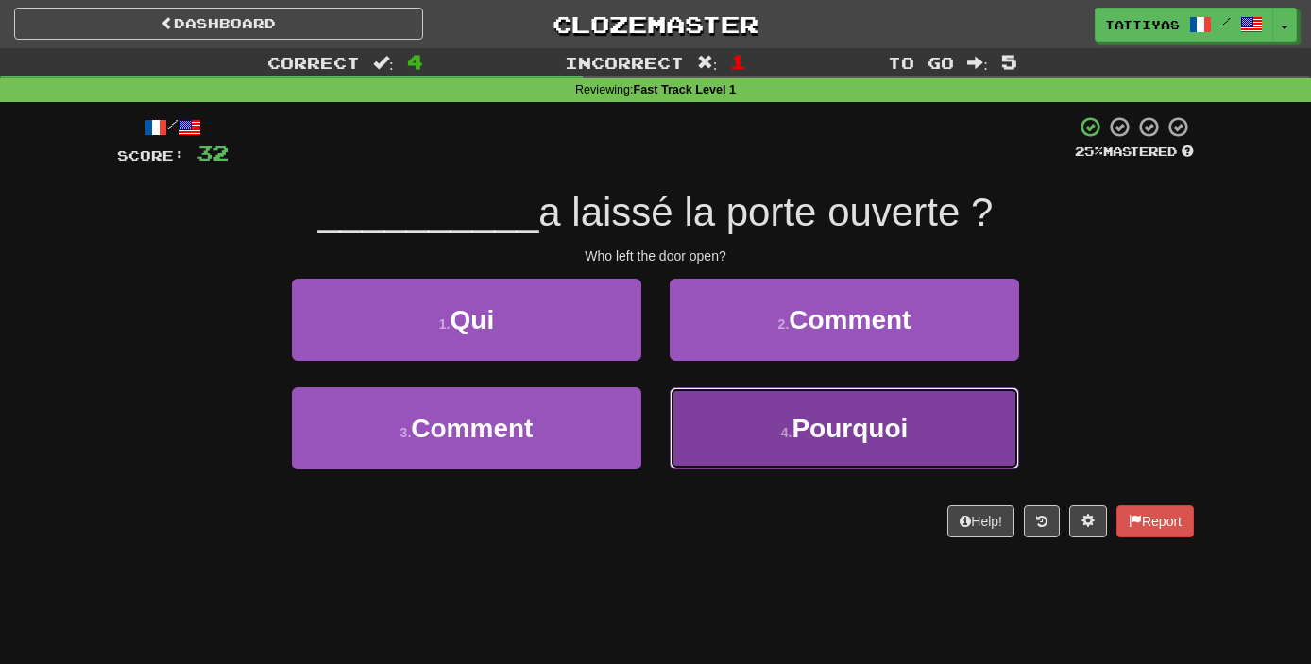
click at [796, 465] on button "4 . Pourquoi" at bounding box center [844, 428] width 349 height 82
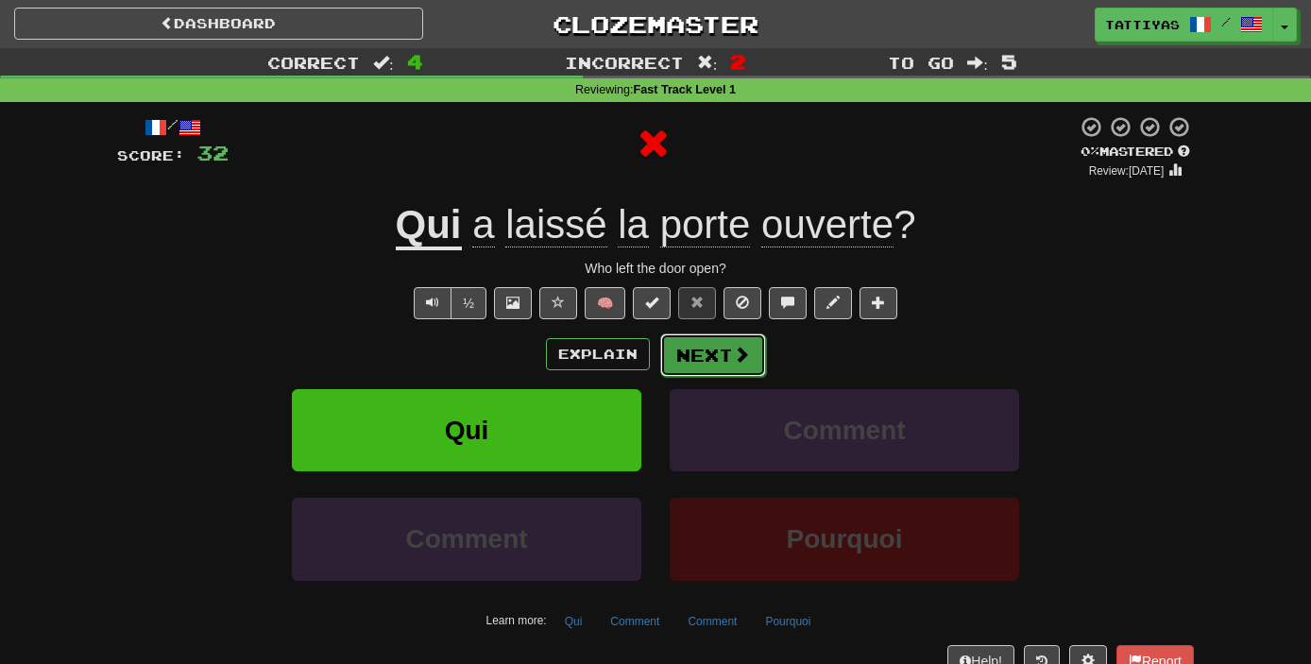
click at [715, 348] on button "Next" at bounding box center [713, 354] width 106 height 43
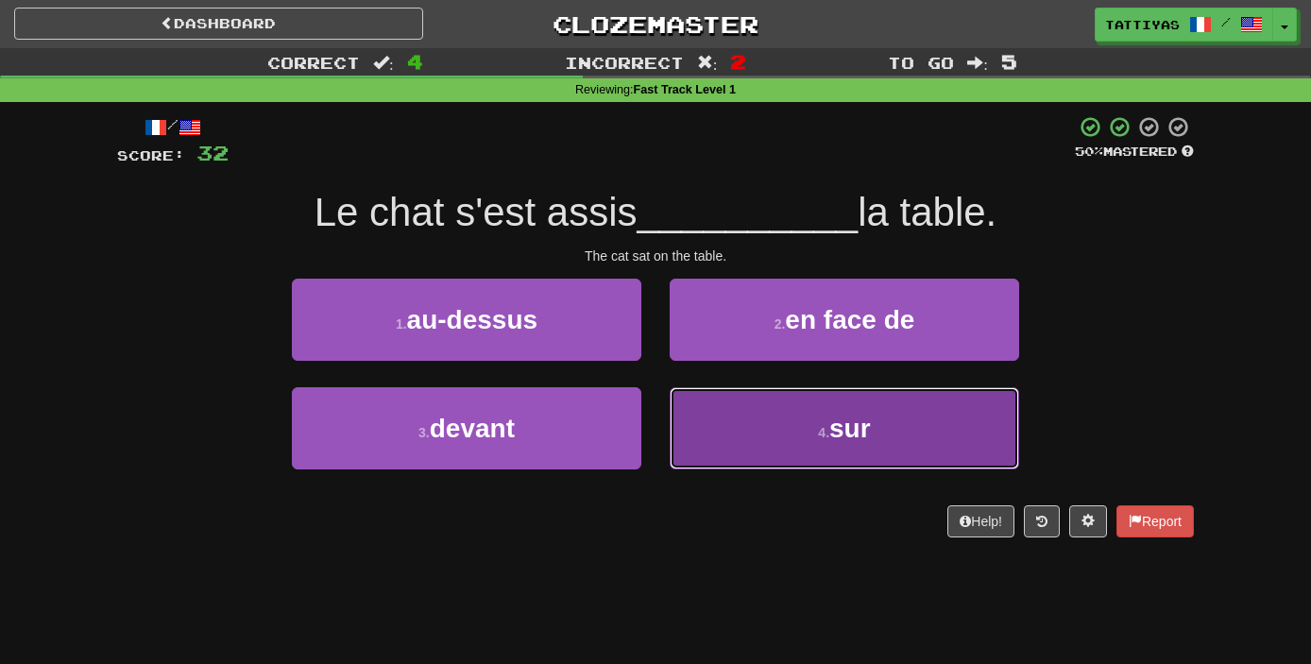
click at [747, 446] on button "4 . sur" at bounding box center [844, 428] width 349 height 82
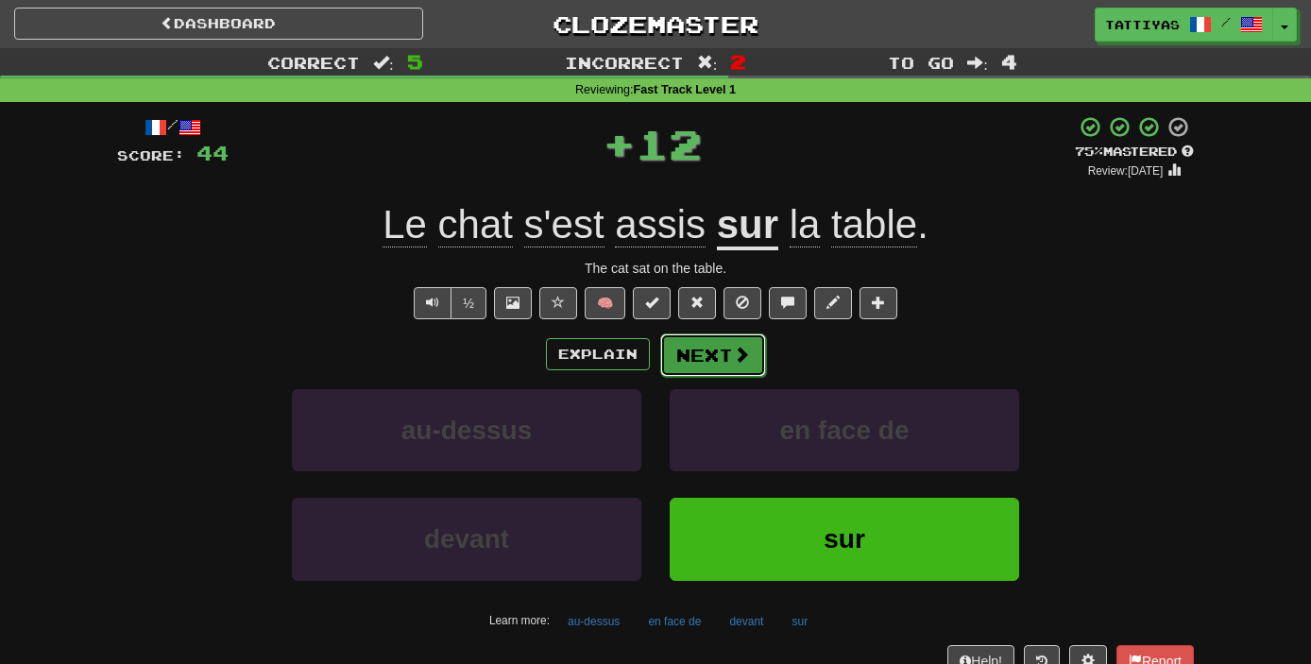
click at [741, 367] on button "Next" at bounding box center [713, 354] width 106 height 43
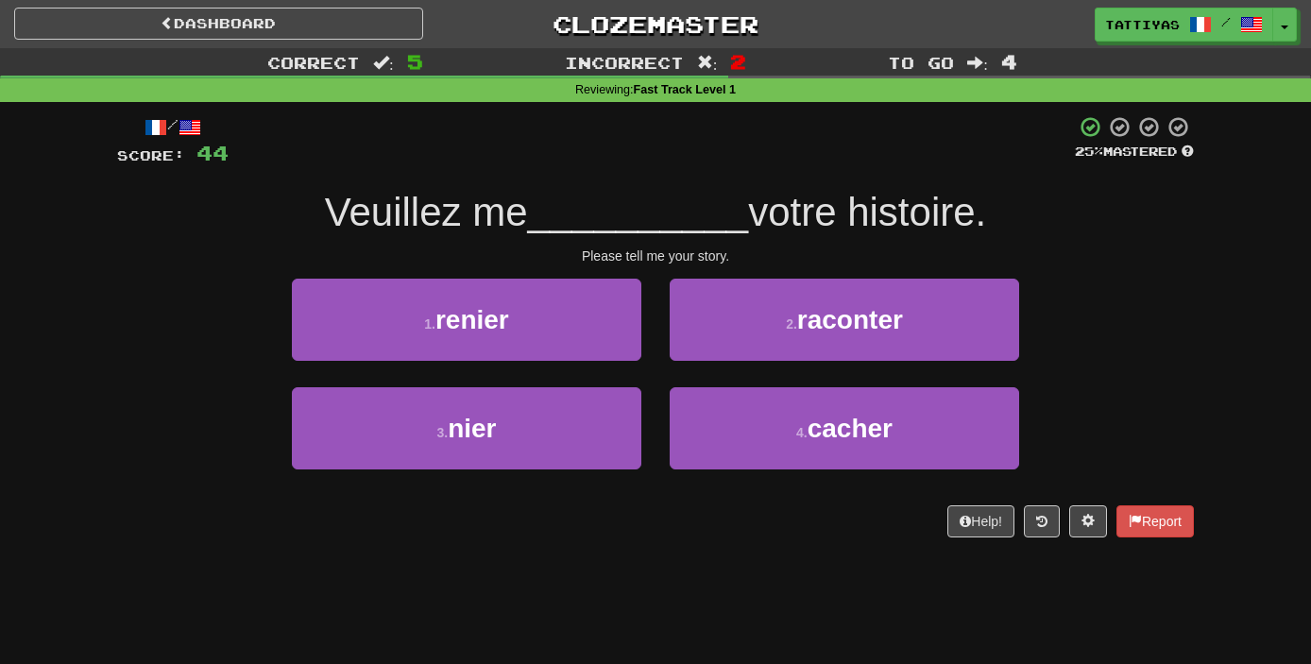
click at [775, 360] on div "2 . raconter" at bounding box center [844, 333] width 378 height 109
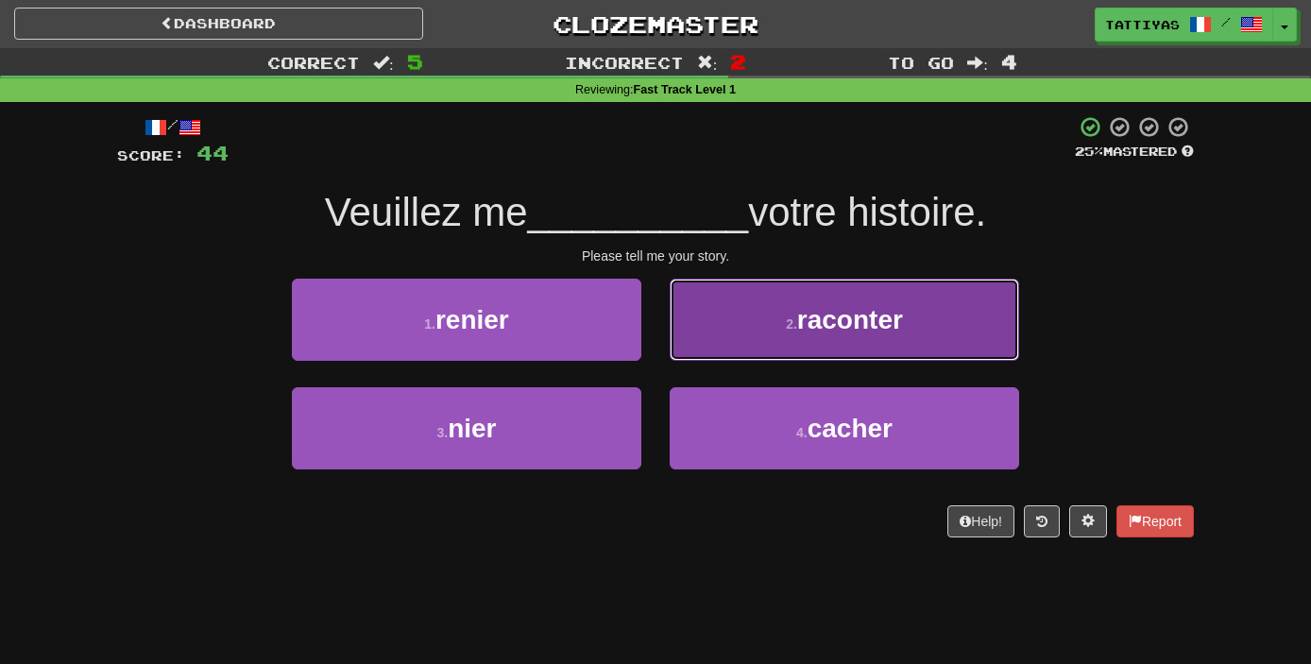
click at [782, 351] on button "2 . raconter" at bounding box center [844, 320] width 349 height 82
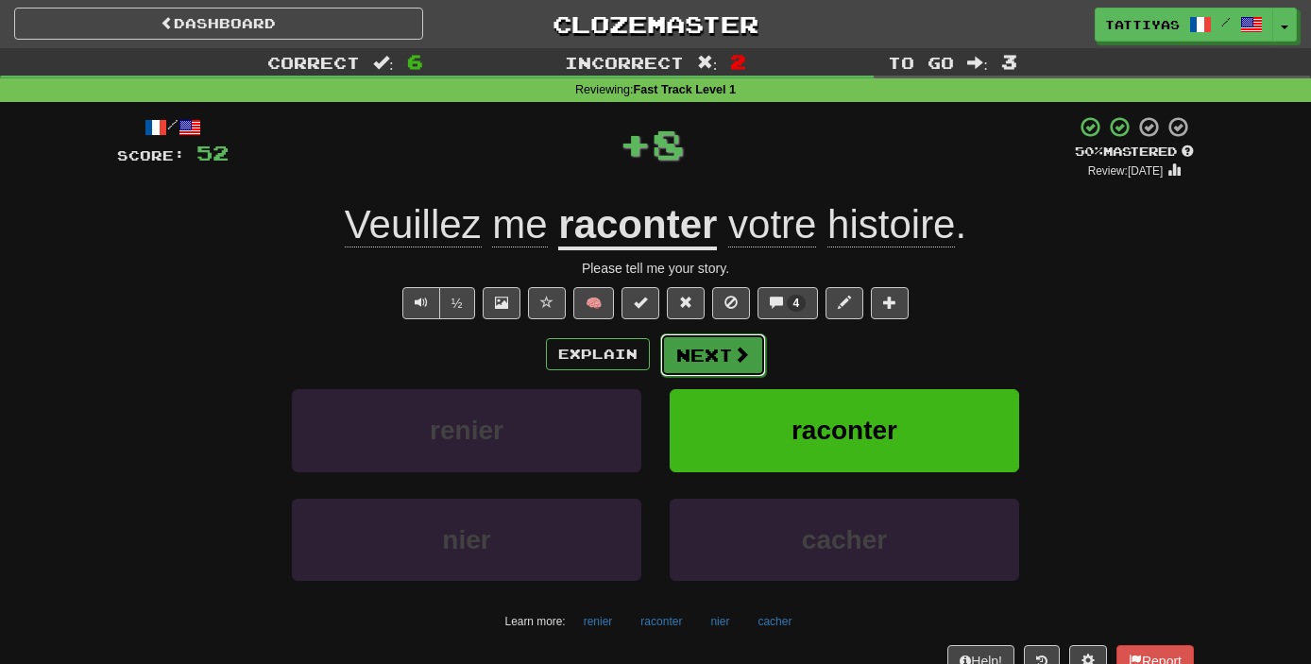
click at [717, 371] on button "Next" at bounding box center [713, 354] width 106 height 43
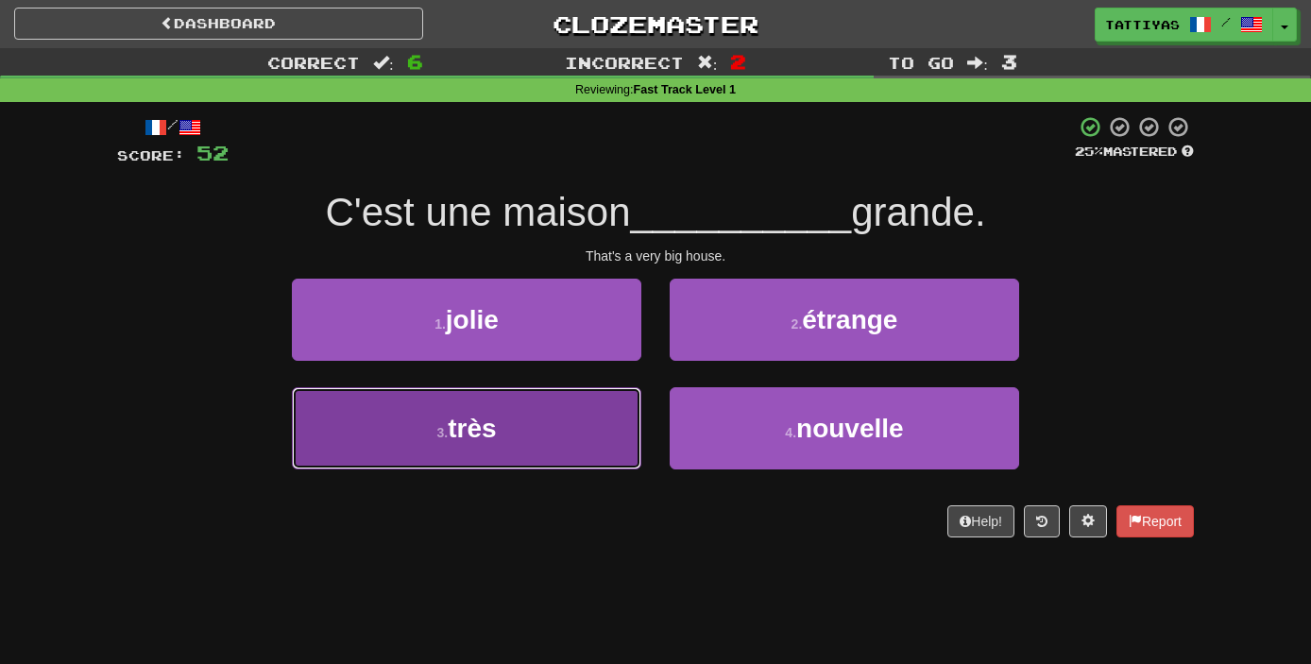
click at [591, 435] on button "3 . très" at bounding box center [466, 428] width 349 height 82
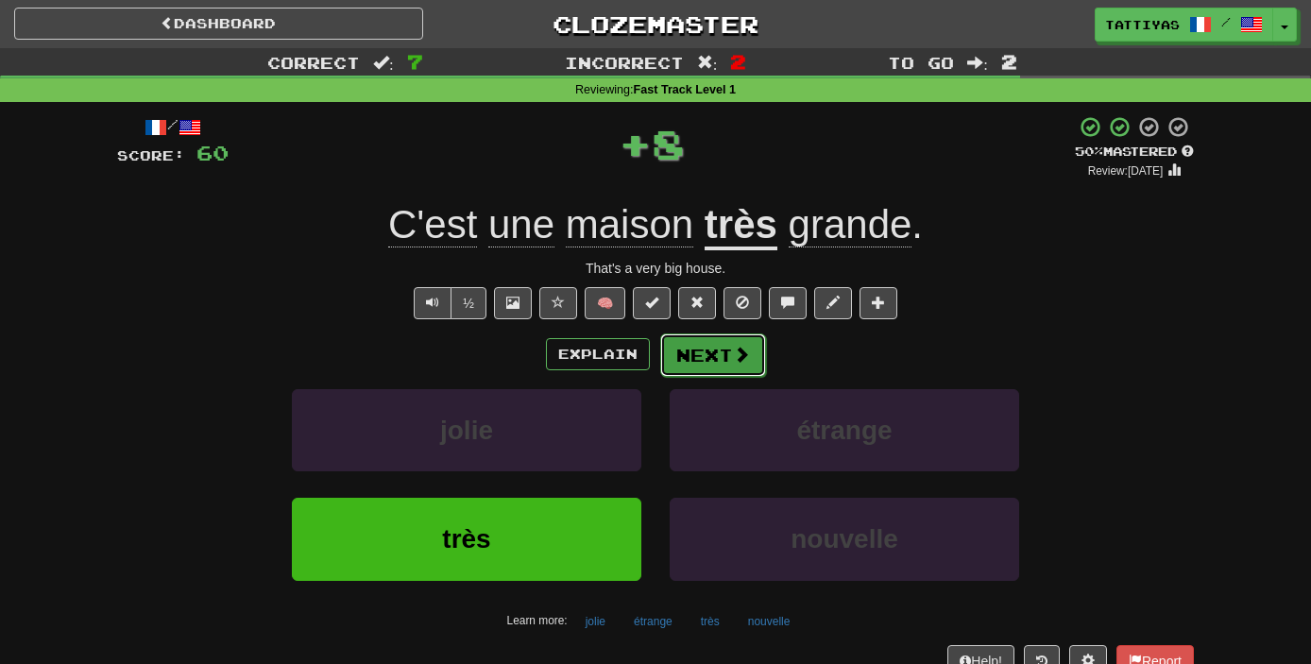
click at [757, 350] on button "Next" at bounding box center [713, 354] width 106 height 43
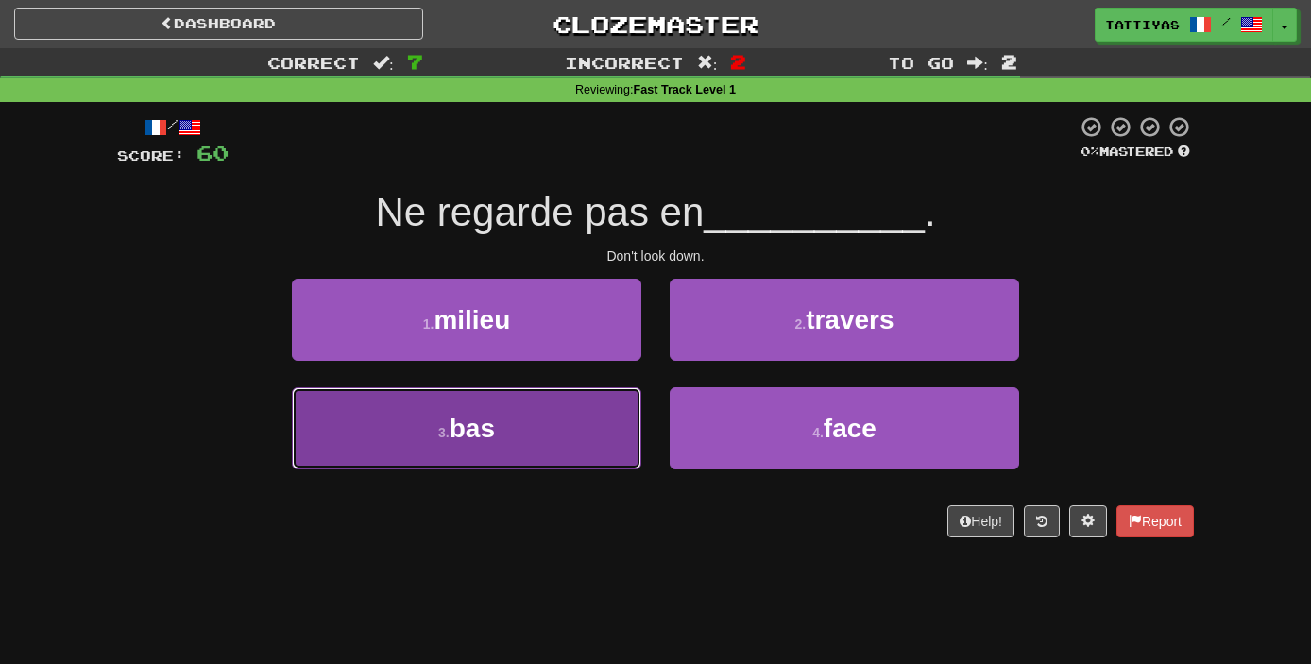
click at [612, 443] on button "3 . bas" at bounding box center [466, 428] width 349 height 82
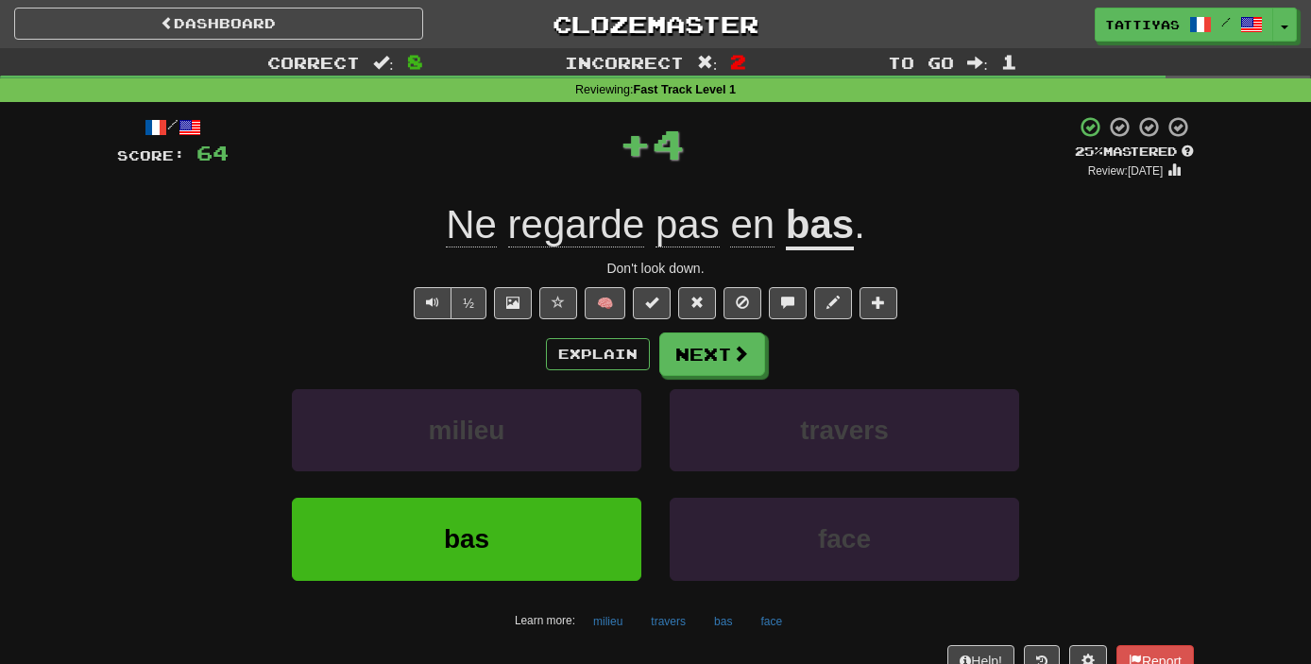
click at [744, 376] on div "Explain Next milieu travers bas face Learn more: milieu travers bas face" at bounding box center [655, 483] width 1077 height 303
click at [742, 370] on button "Next" at bounding box center [713, 354] width 106 height 43
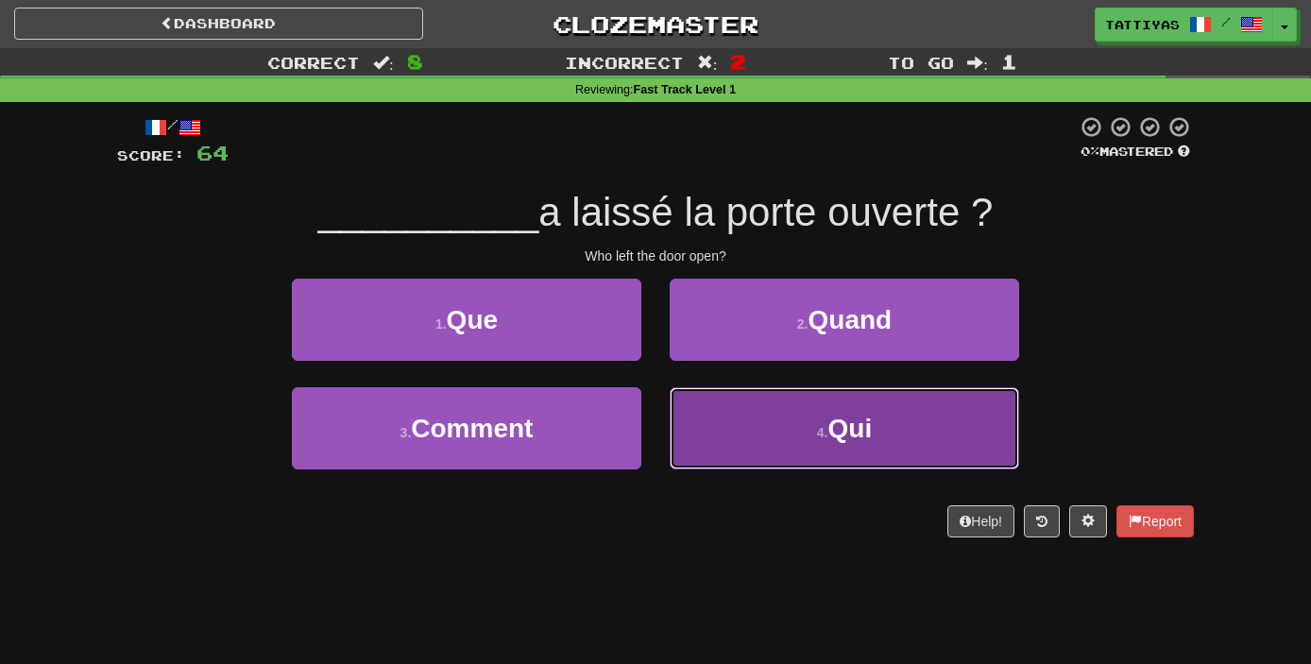
click at [766, 447] on button "4 . Qui" at bounding box center [844, 428] width 349 height 82
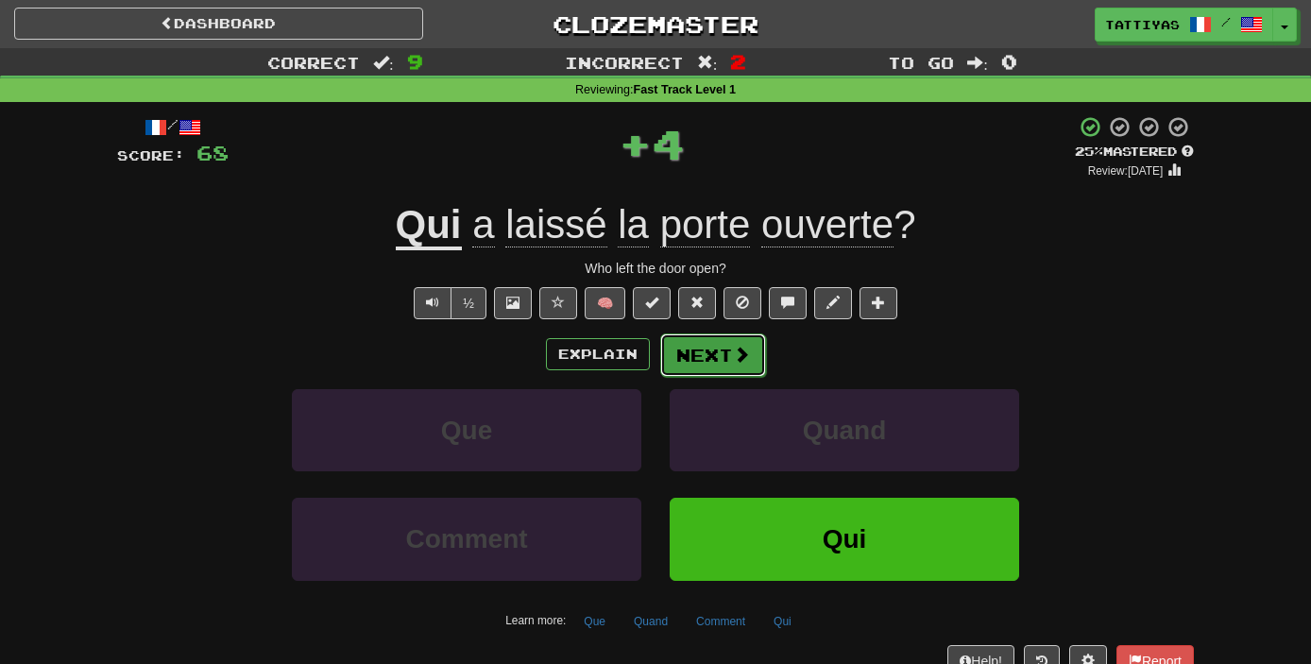
click at [687, 376] on button "Next" at bounding box center [713, 354] width 106 height 43
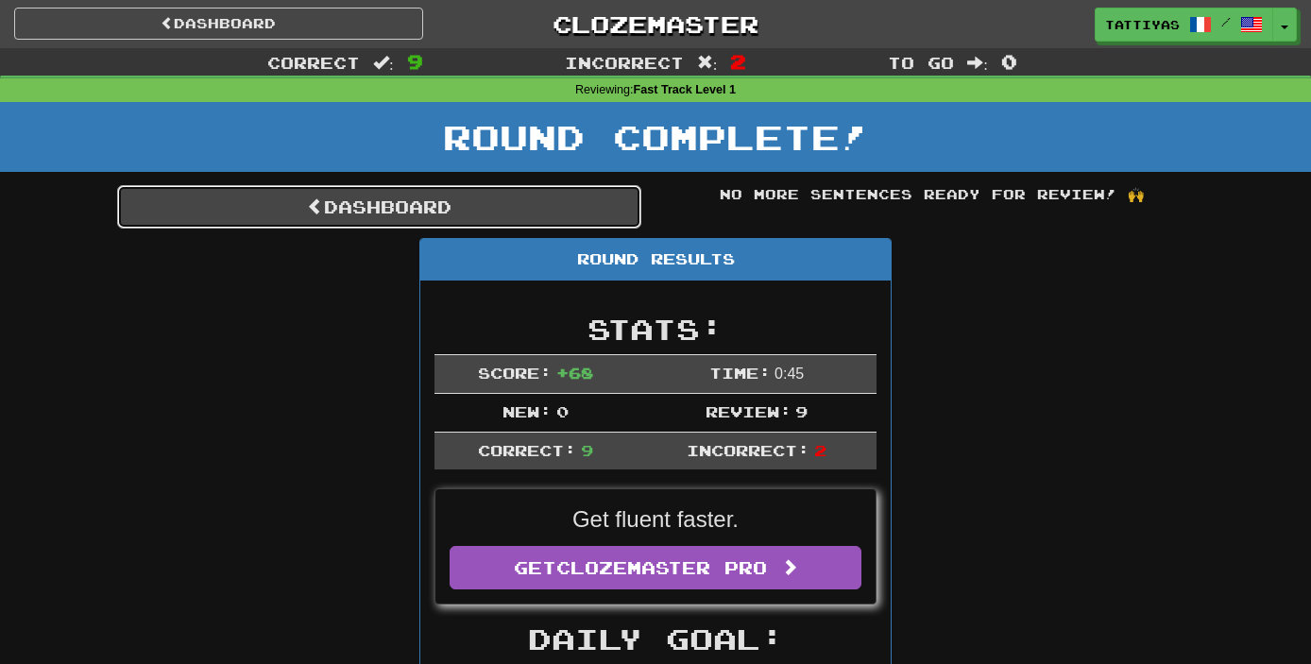
click at [516, 217] on link "Dashboard" at bounding box center [379, 206] width 524 height 43
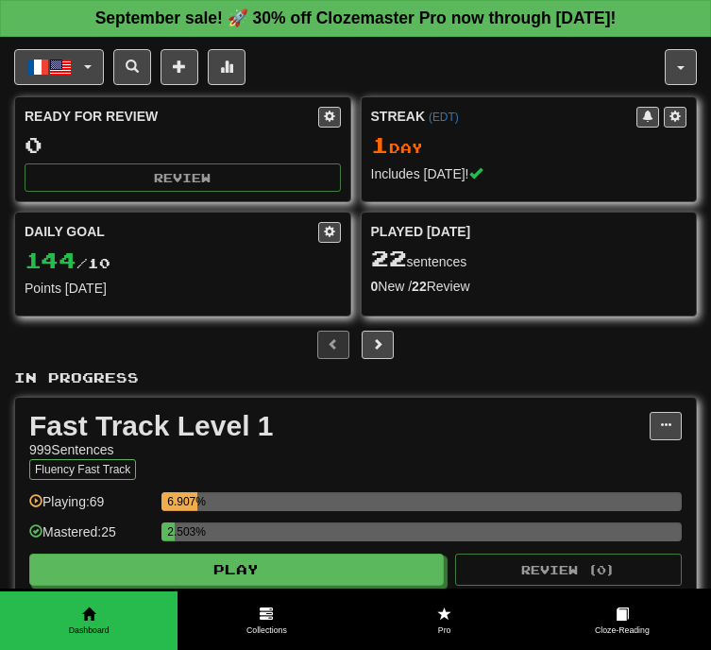
click at [362, 275] on div "Played [DATE] 22 sentences 0 New / 22 Review Full History" at bounding box center [529, 258] width 335 height 93
click at [0, 0] on div "16" at bounding box center [0, 0] width 0 height 0
click at [371, 258] on div "22 sentences" at bounding box center [529, 258] width 316 height 25
